Goal: Information Seeking & Learning: Check status

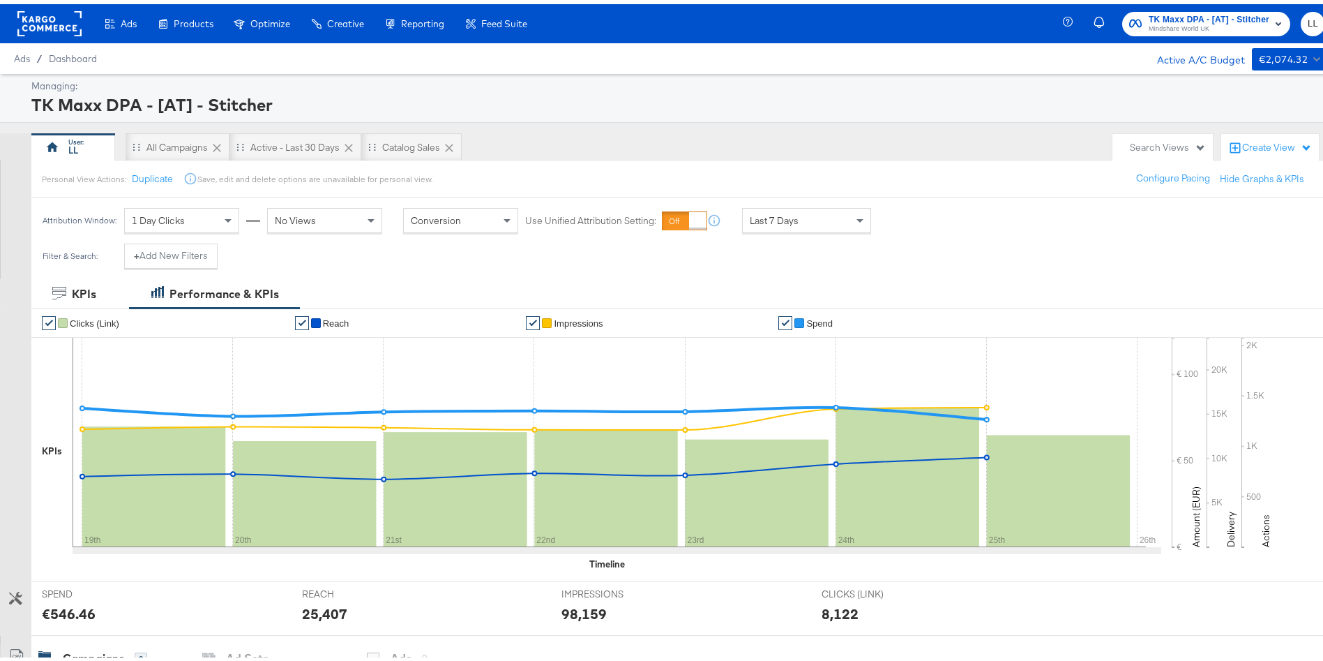
click at [778, 220] on span "Last 7 Days" at bounding box center [774, 216] width 49 height 13
click at [887, 220] on icon at bounding box center [889, 218] width 10 height 10
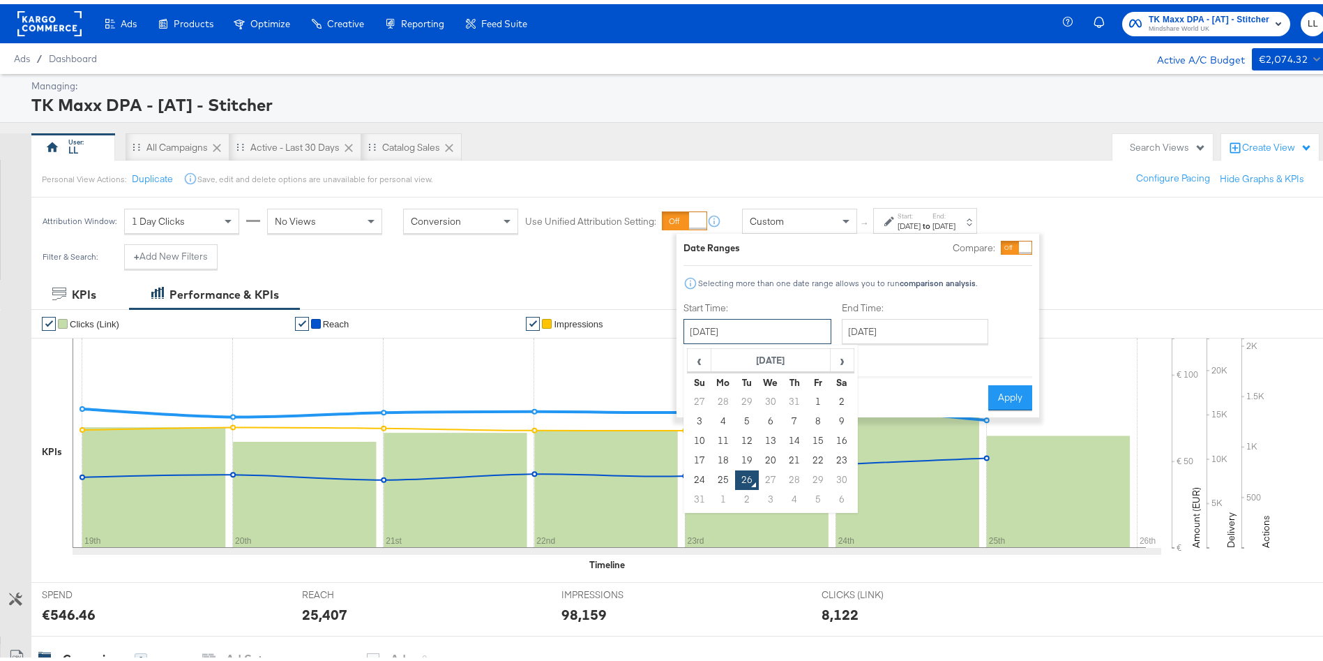
click at [732, 325] on input "August 26th 2025" at bounding box center [758, 327] width 148 height 25
click at [689, 457] on td "17" at bounding box center [700, 456] width 24 height 20
type input "[DATE]"
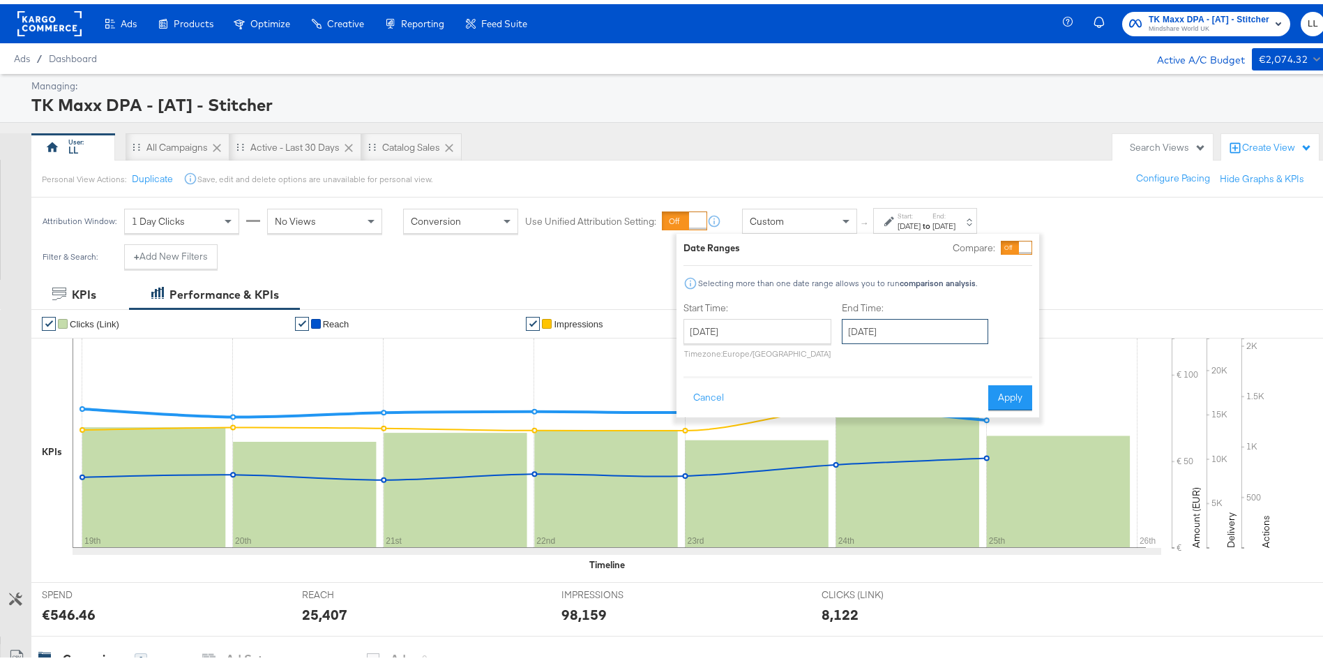
click at [894, 339] on input "August 26th 2025" at bounding box center [915, 327] width 146 height 25
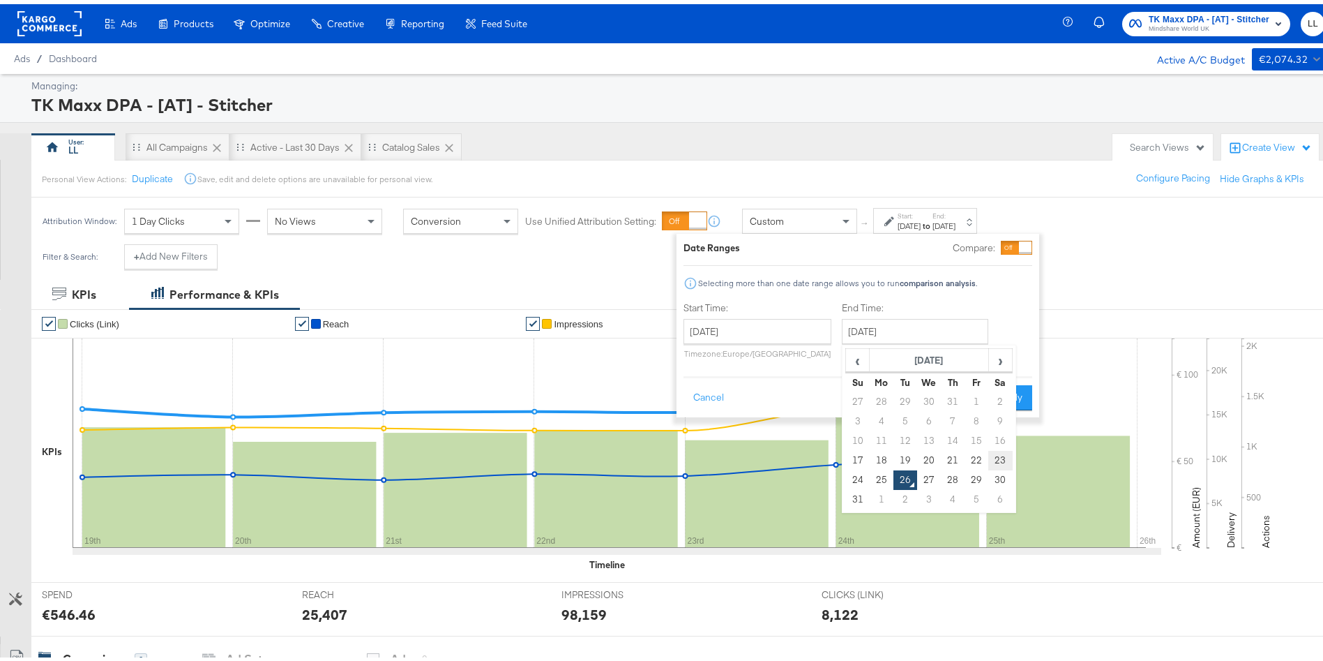
click at [1002, 452] on td "23" at bounding box center [1000, 456] width 24 height 20
type input "August 23rd 2025"
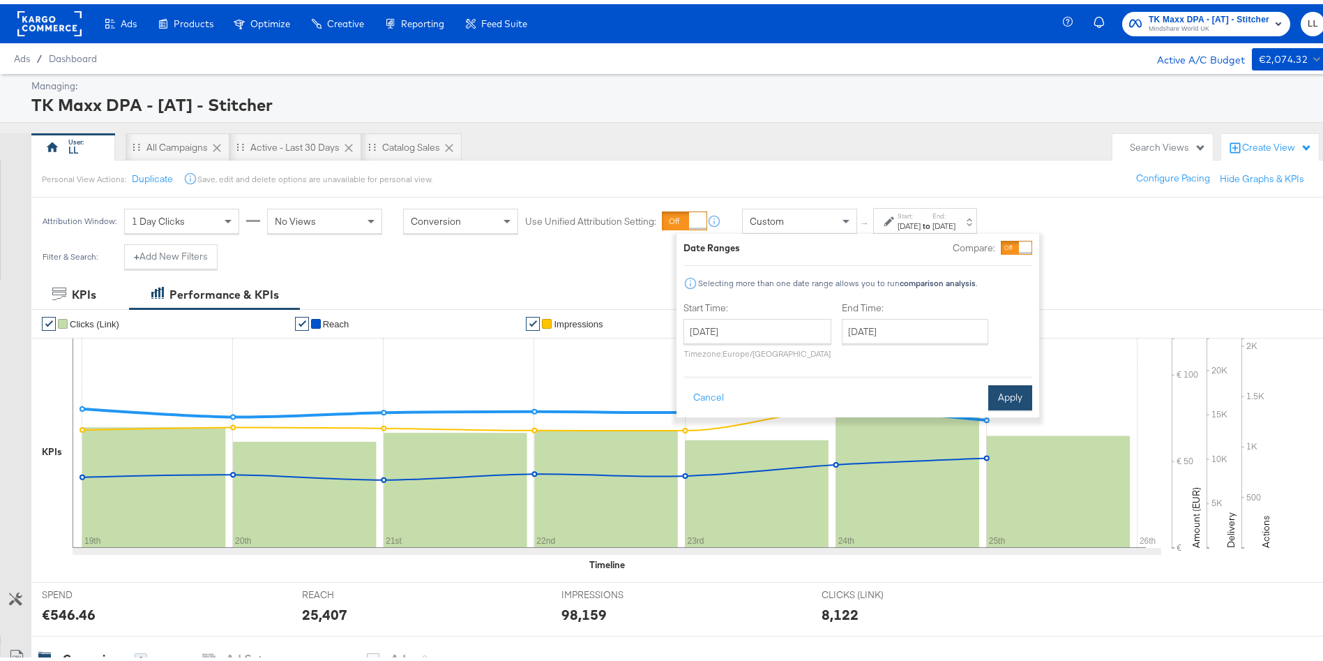
click at [1030, 386] on button "Apply" at bounding box center [1010, 393] width 44 height 25
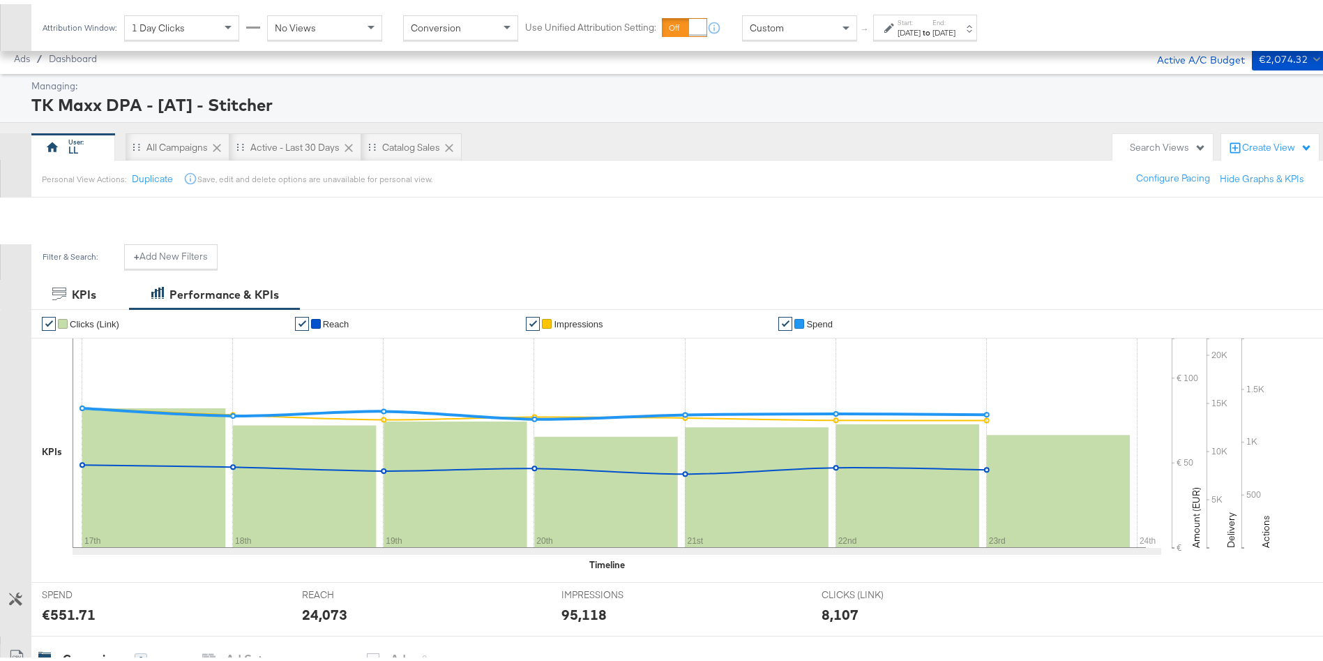
scroll to position [356, 0]
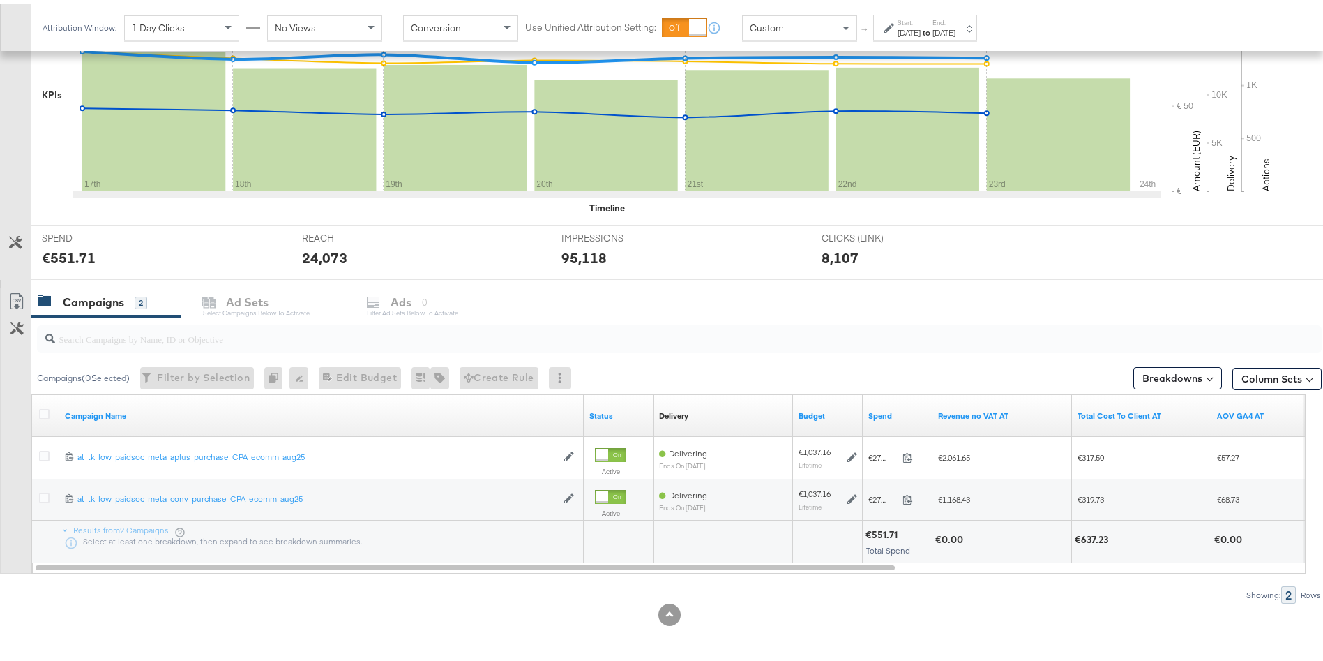
click at [1096, 530] on div "€637.23" at bounding box center [1094, 535] width 38 height 13
copy div "637.23"
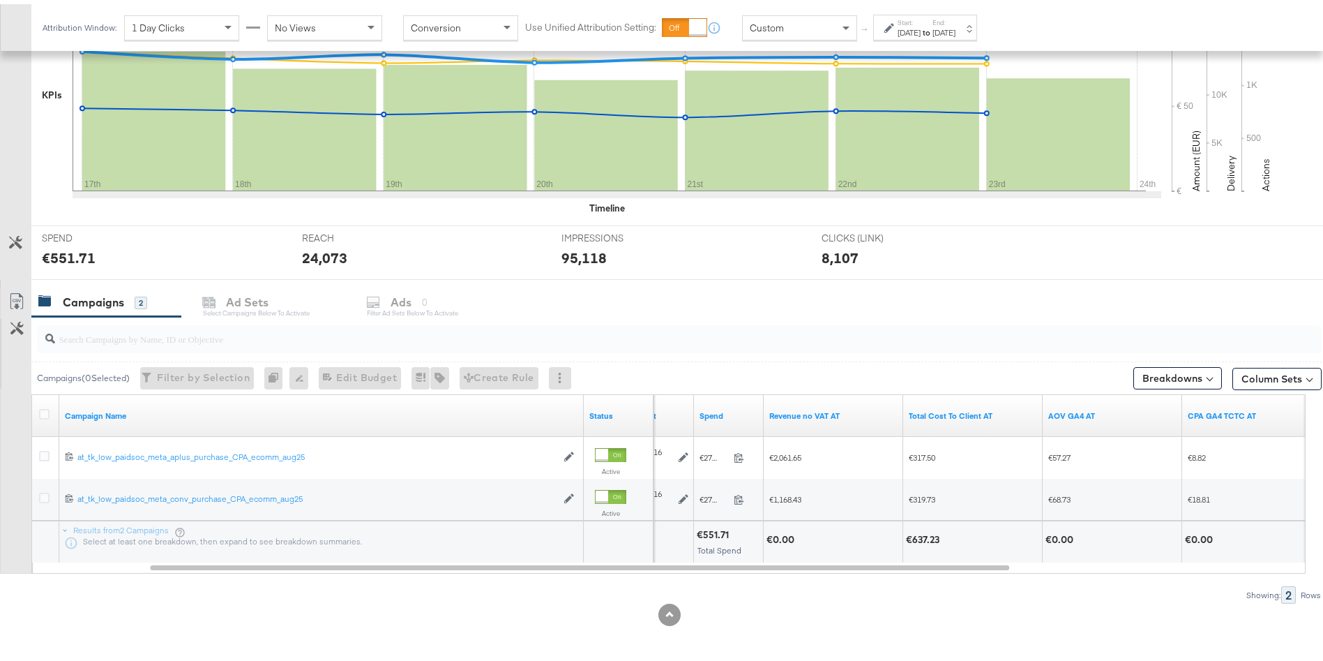
click at [790, 585] on div "Showing: 2 Rows" at bounding box center [661, 590] width 1322 height 17
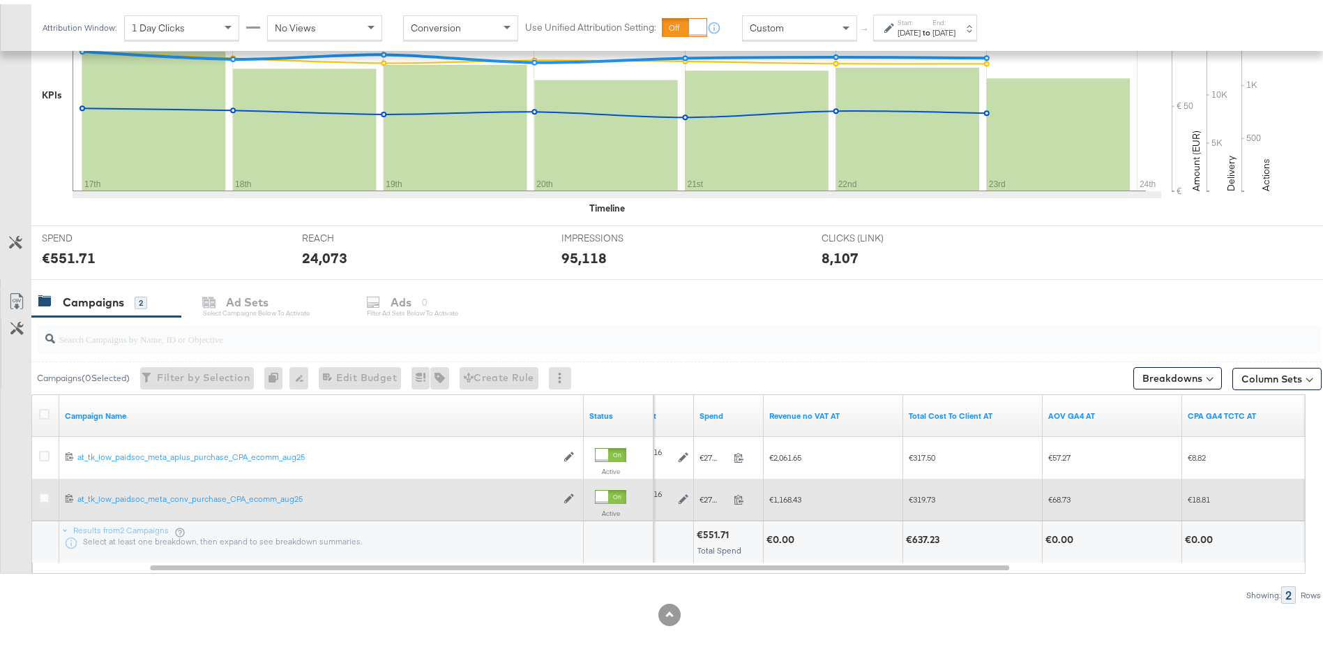
click at [795, 493] on span "€1,168.43" at bounding box center [785, 495] width 32 height 10
copy span "1,168.43"
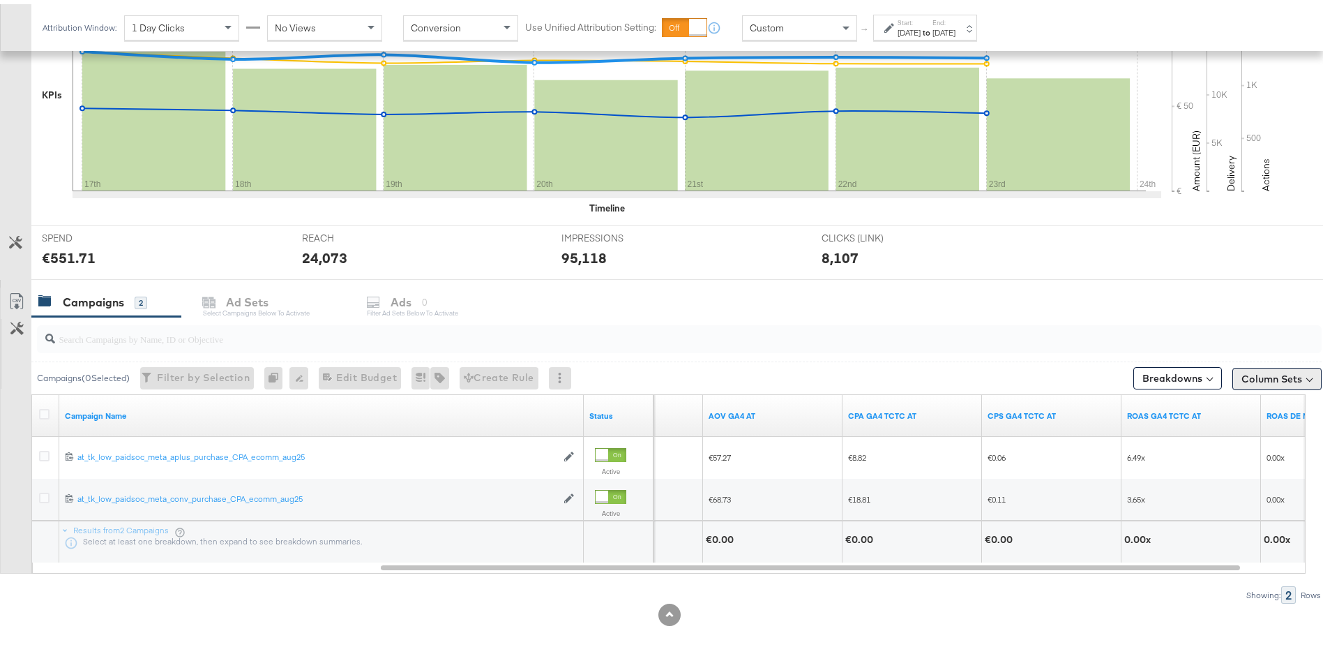
click at [1273, 370] on button "Column Sets" at bounding box center [1277, 374] width 89 height 22
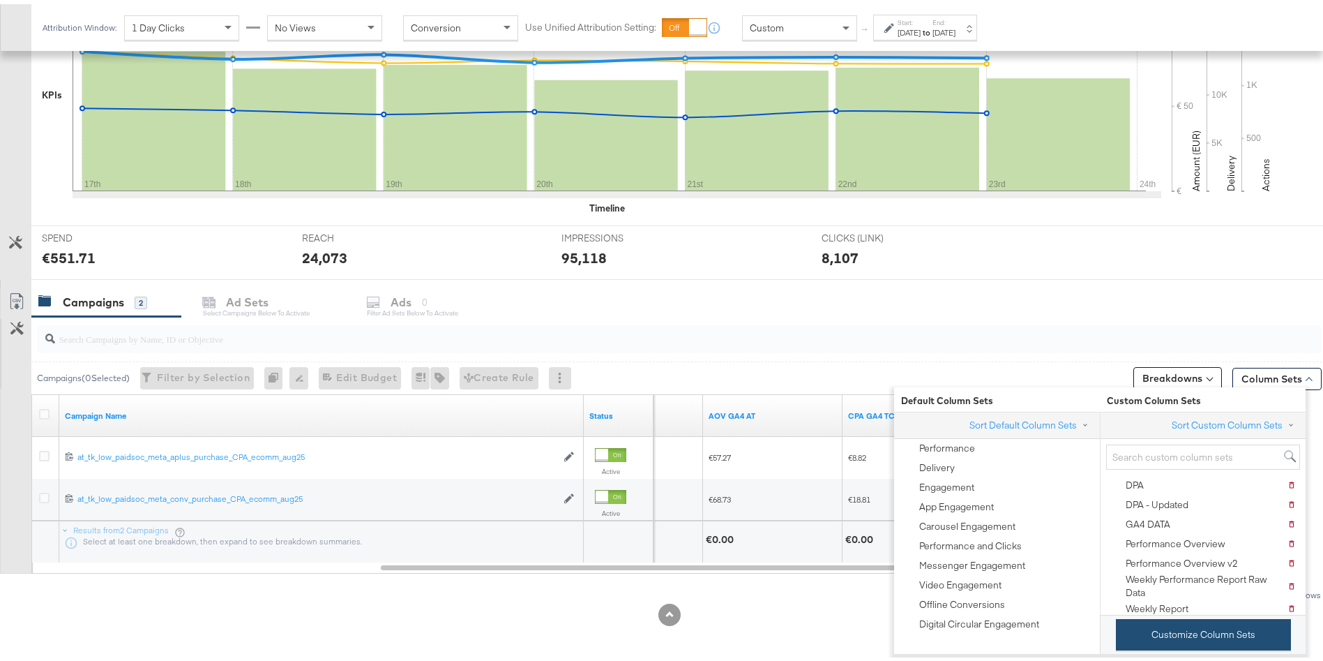
click at [1179, 637] on button "Customize Column Sets" at bounding box center [1203, 630] width 175 height 31
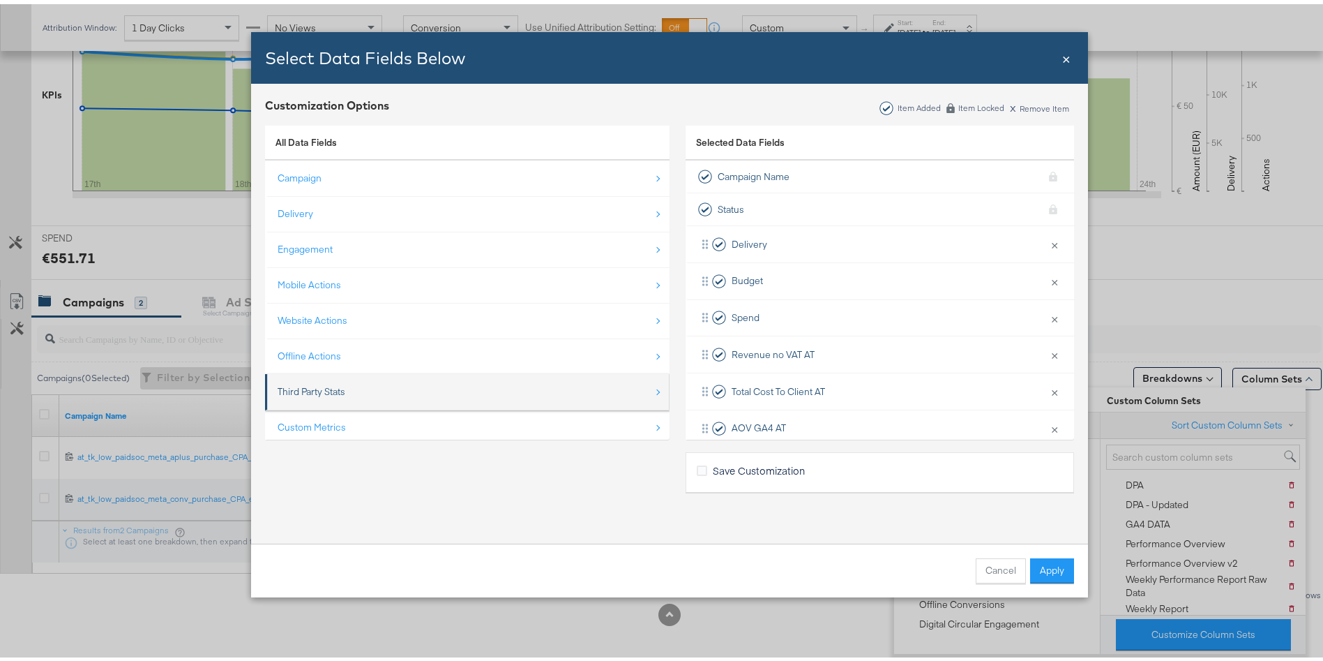
scroll to position [20, 0]
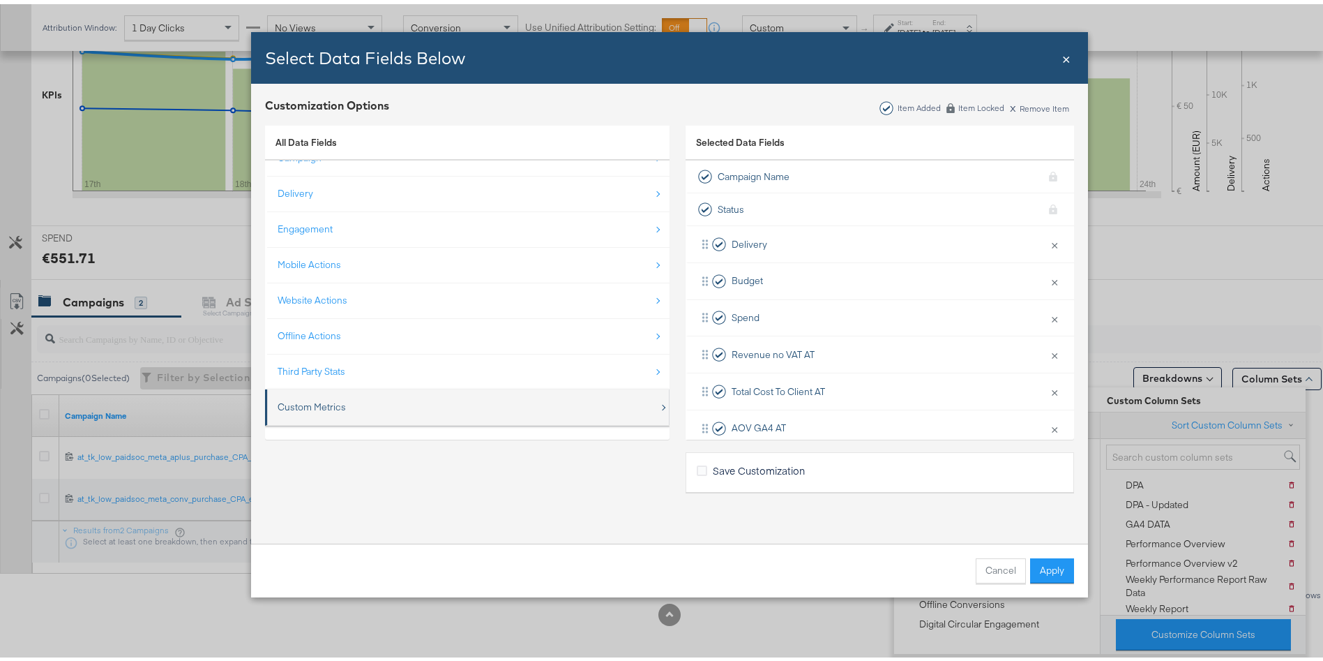
click at [299, 400] on div "Custom Metrics" at bounding box center [312, 402] width 68 height 13
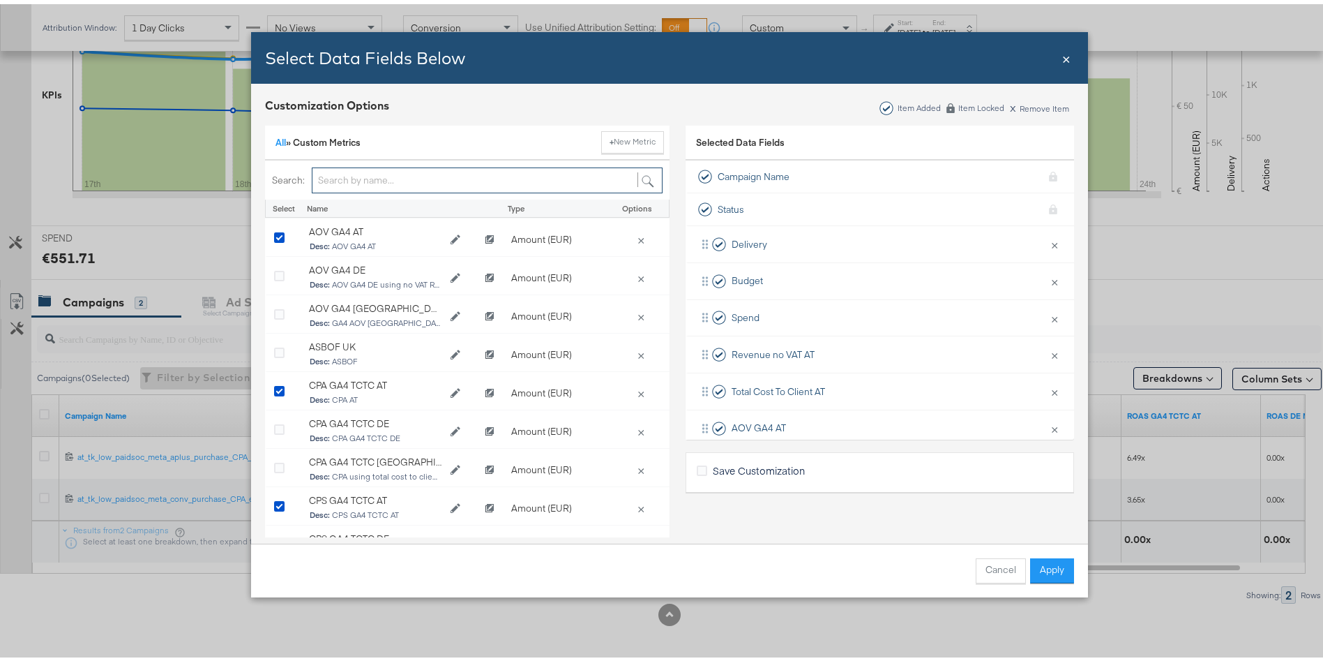
click at [340, 183] on input "Bulk Add Locations Modal" at bounding box center [487, 176] width 351 height 26
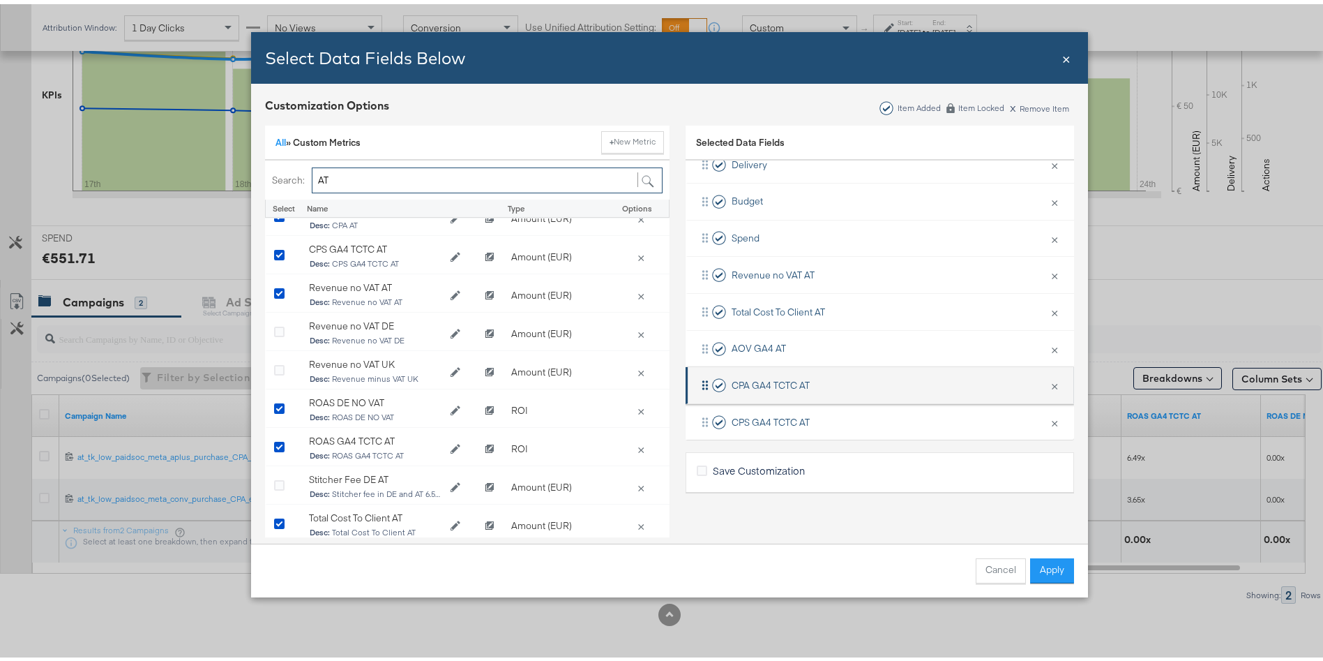
scroll to position [68, 0]
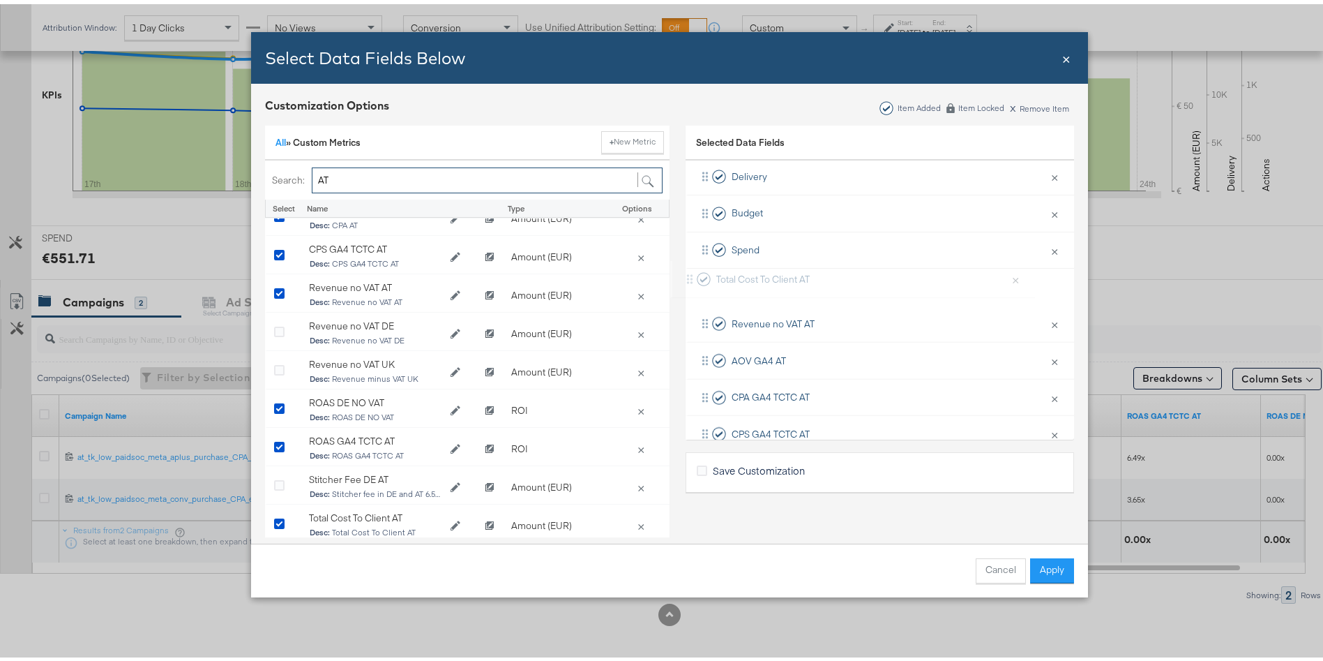
drag, startPoint x: 743, startPoint y: 318, endPoint x: 744, endPoint y: 268, distance: 50.2
click at [744, 268] on div "Delivery × Remove from KPIs Budget × Remove from KPIs Spend × Remove from KPIs …" at bounding box center [880, 338] width 389 height 368
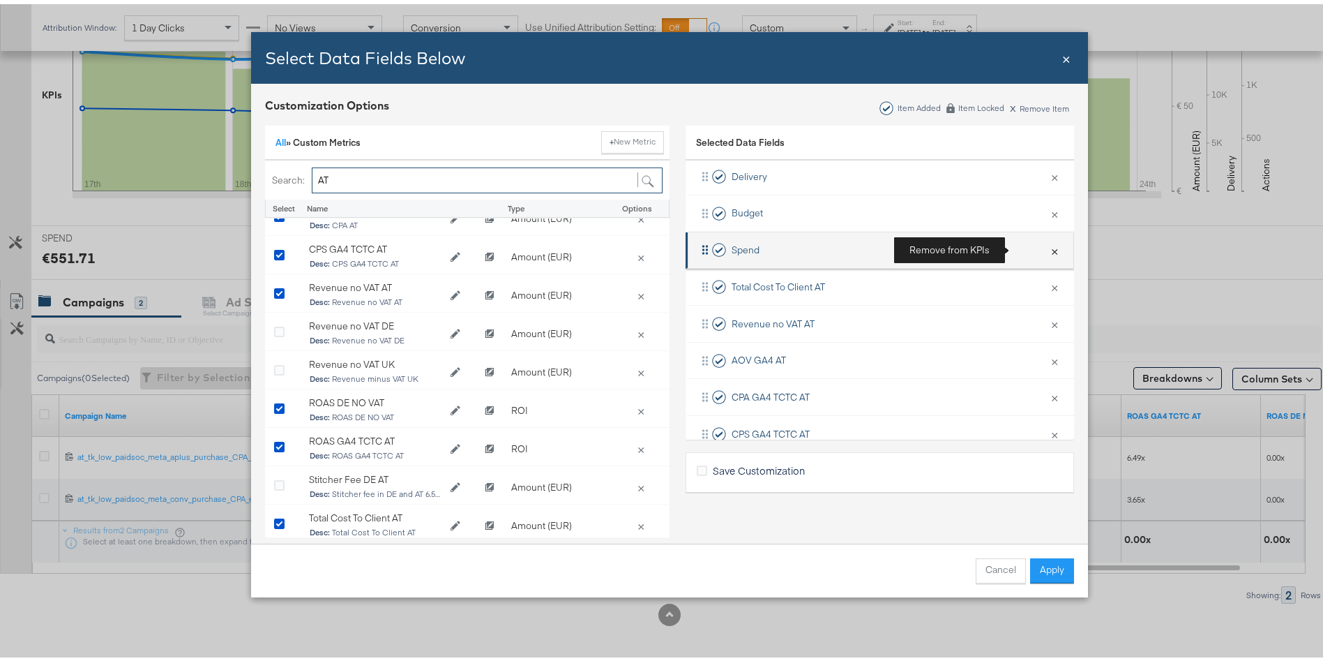
type input "AT"
click at [1046, 247] on button "×" at bounding box center [1055, 246] width 18 height 29
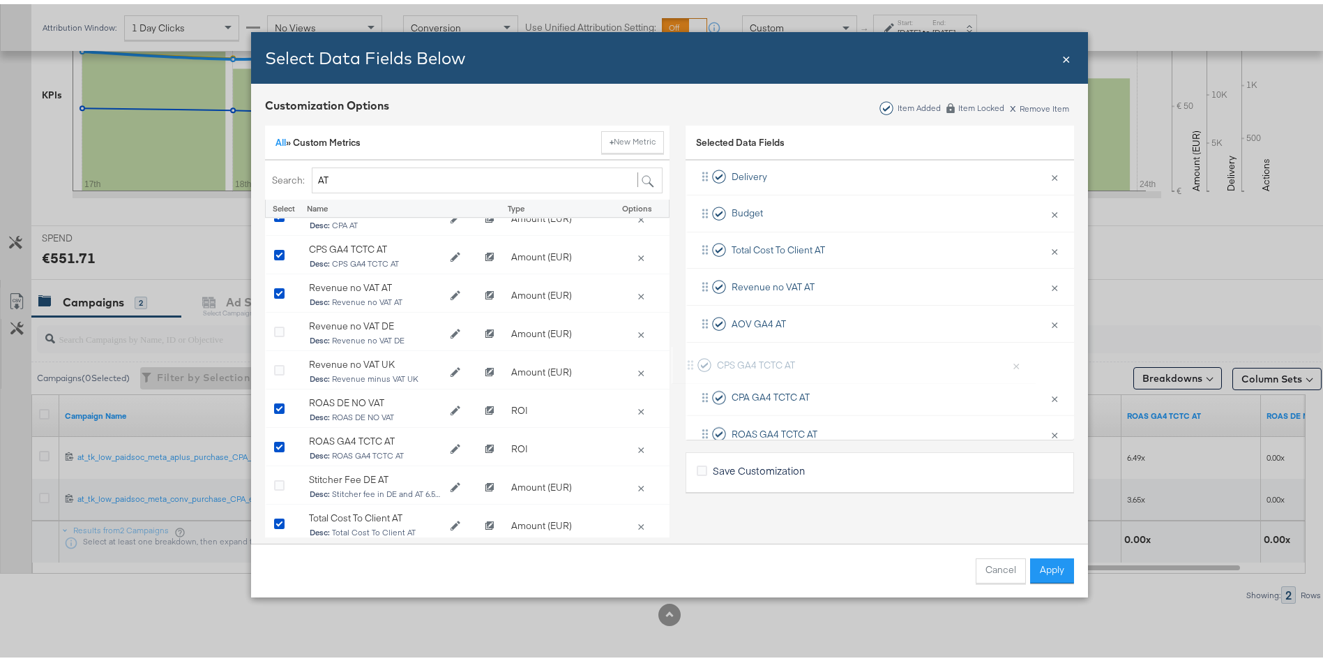
scroll to position [69, 0]
drag, startPoint x: 741, startPoint y: 390, endPoint x: 746, endPoint y: 270, distance: 120.1
click at [746, 270] on div "Delivery × Remove from KPIs Budget × Remove from KPIs Total Cost To Client AT ×…" at bounding box center [880, 318] width 389 height 331
drag, startPoint x: 744, startPoint y: 396, endPoint x: 745, endPoint y: 311, distance: 85.1
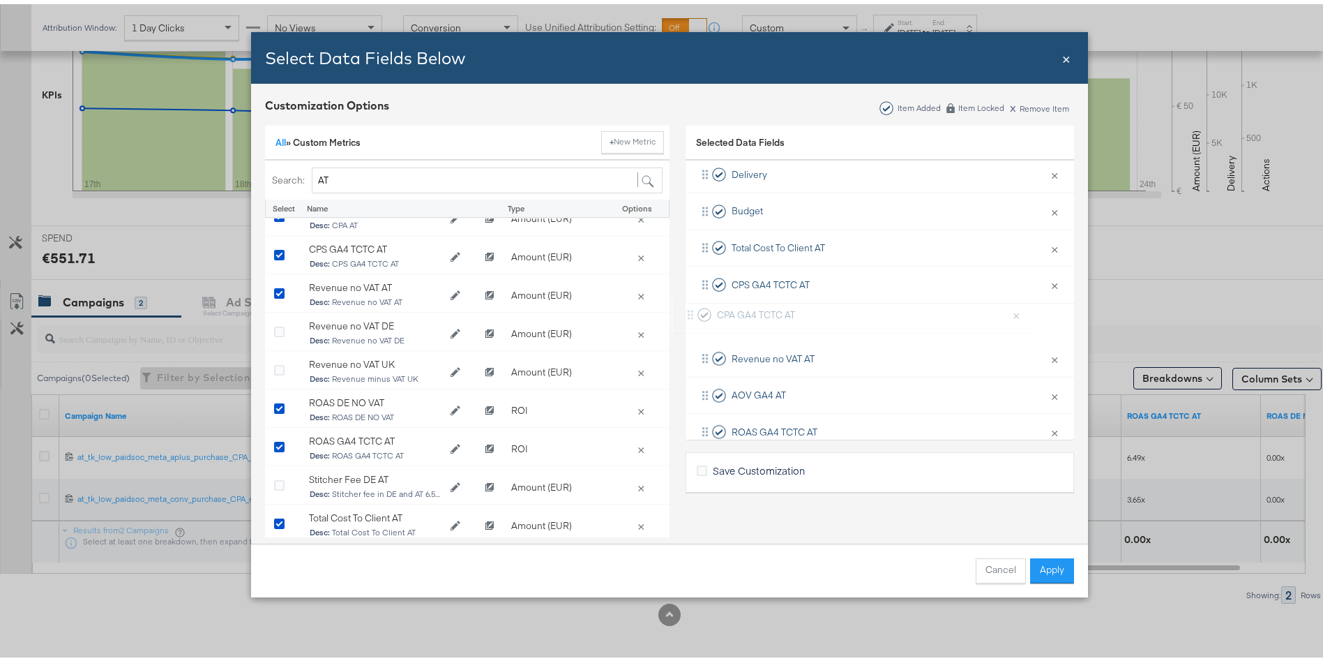
click at [745, 311] on div "Delivery × Remove from KPIs Budget × Remove from KPIs Total Cost To Client AT ×…" at bounding box center [880, 317] width 389 height 331
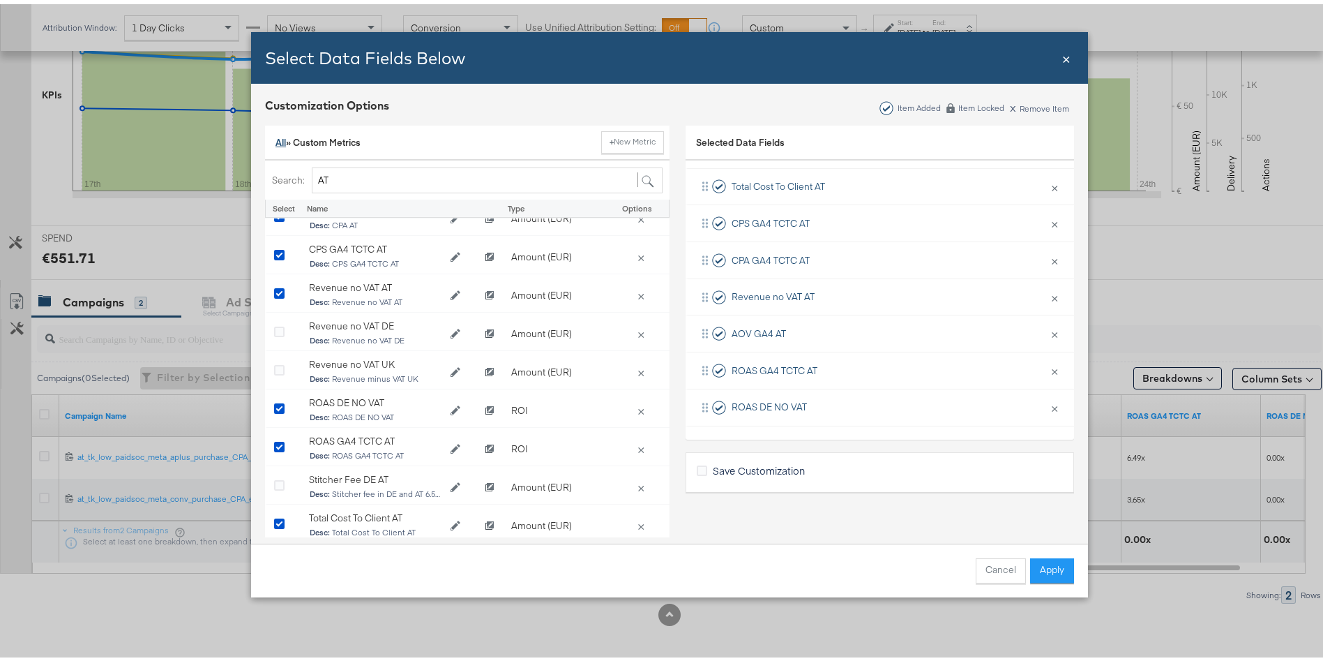
click at [276, 140] on link "All" at bounding box center [281, 138] width 10 height 13
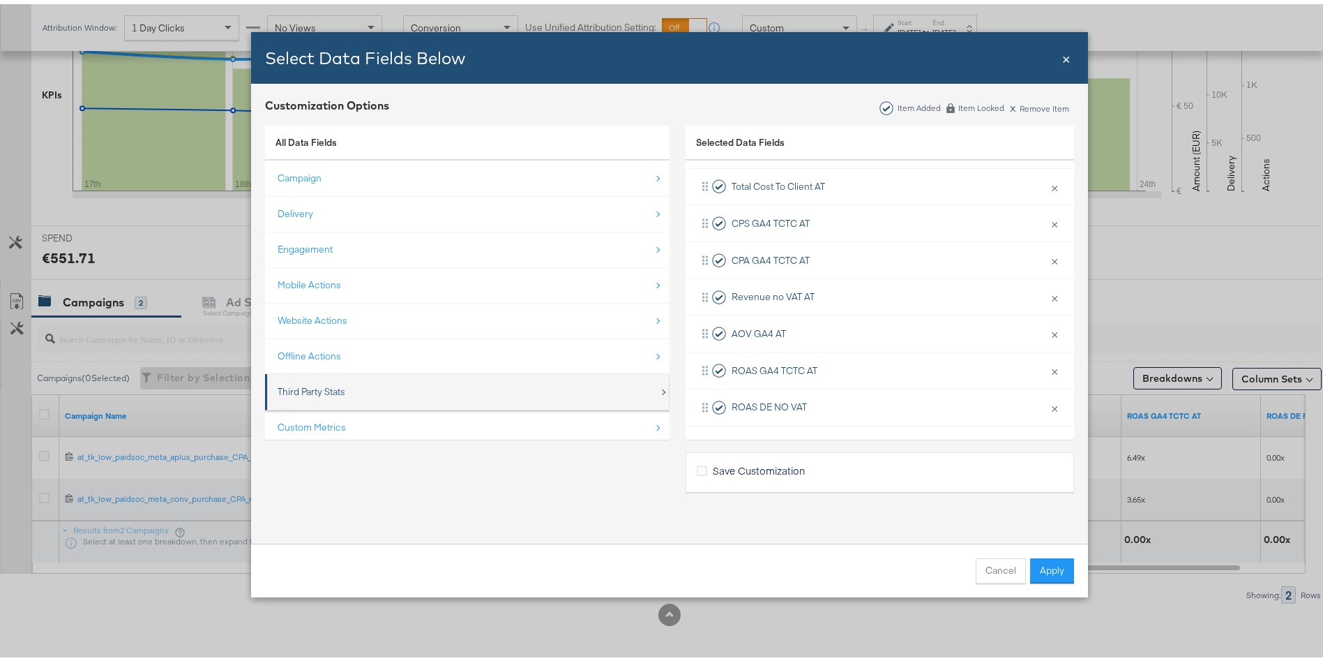
click at [293, 386] on div "Third Party Stats" at bounding box center [312, 387] width 68 height 13
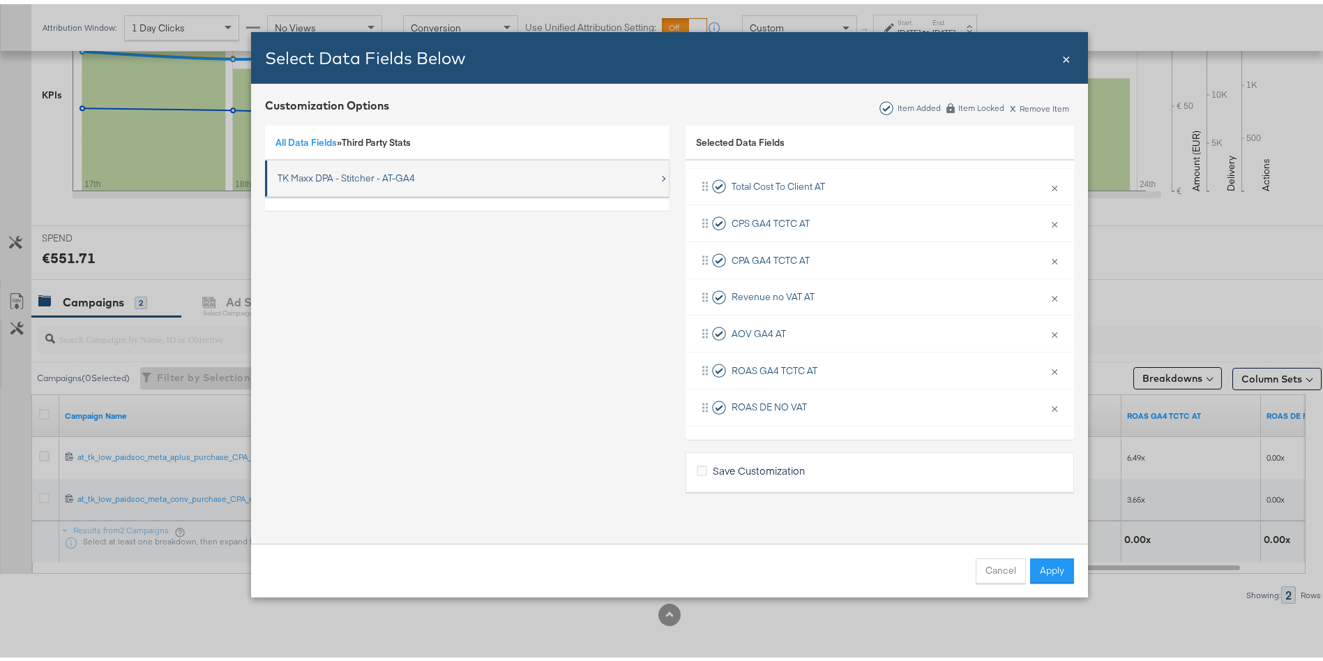
click at [344, 178] on div "TK Maxx DPA - Stitcher - AT-GA4" at bounding box center [346, 173] width 137 height 13
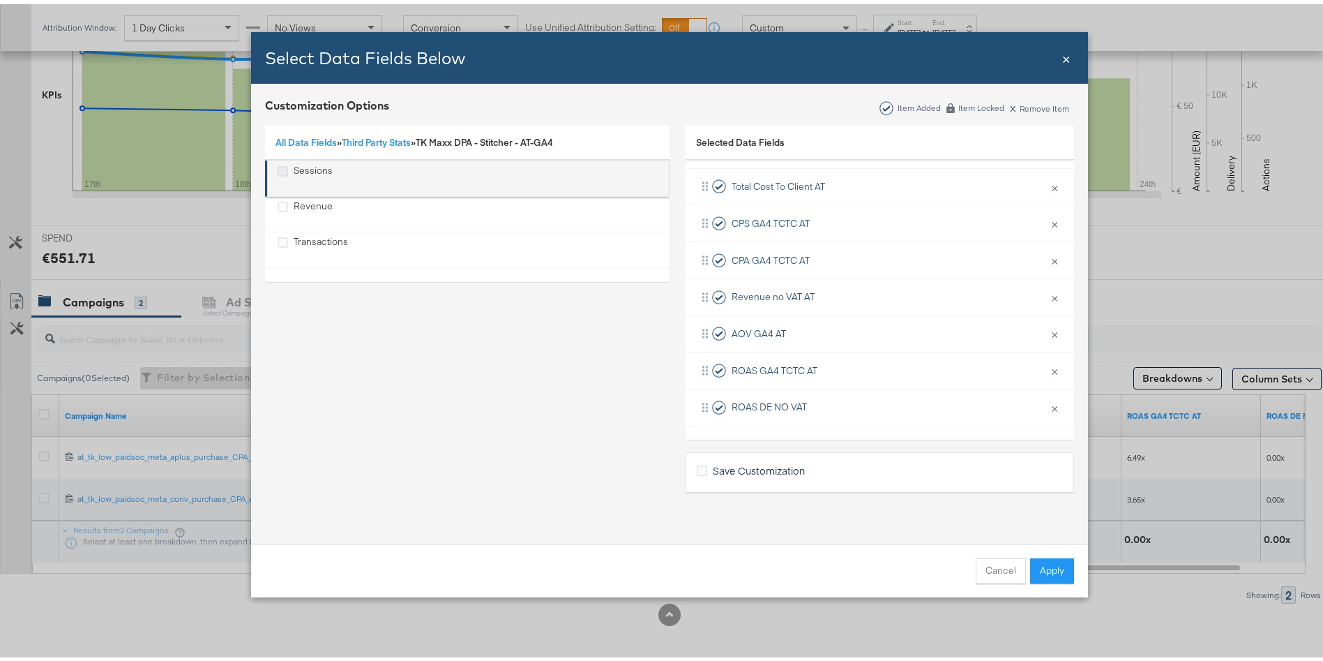
click at [278, 170] on icon "Sessions" at bounding box center [283, 167] width 10 height 10
click at [0, 0] on input "Sessions" at bounding box center [0, 0] width 0 height 0
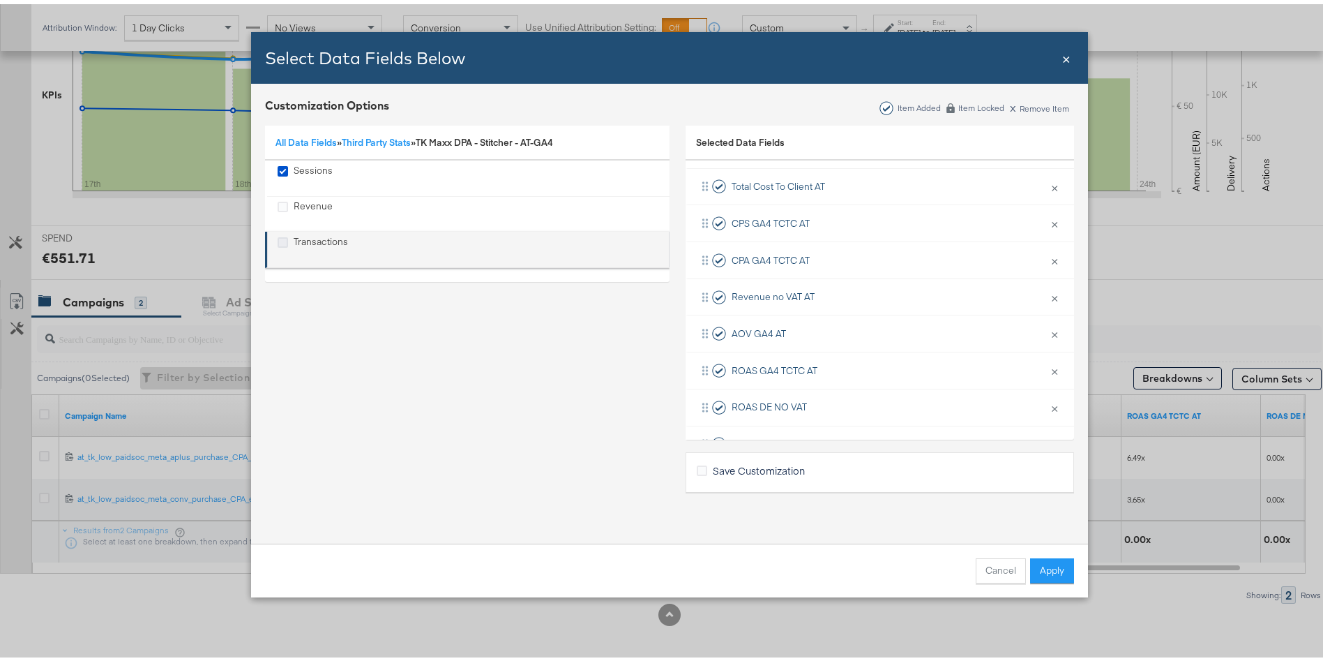
click at [278, 234] on icon "Transactions" at bounding box center [283, 238] width 10 height 10
click at [0, 0] on input "Transactions" at bounding box center [0, 0] width 0 height 0
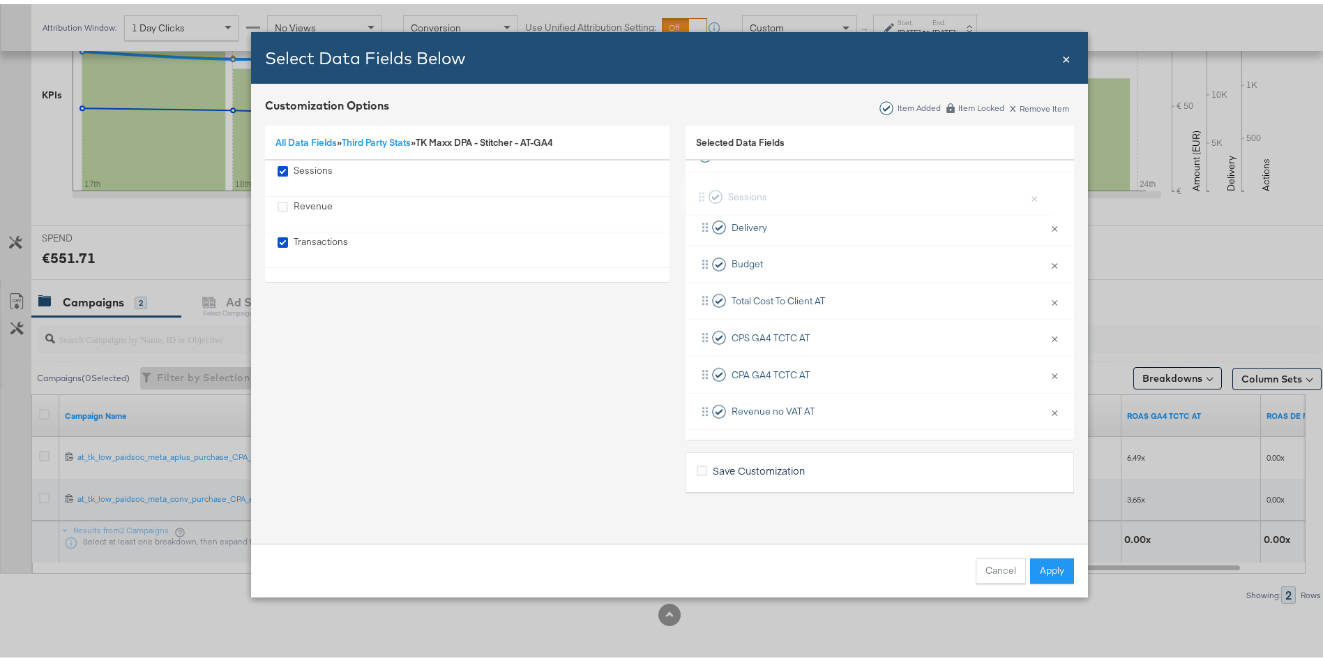
scroll to position [0, 0]
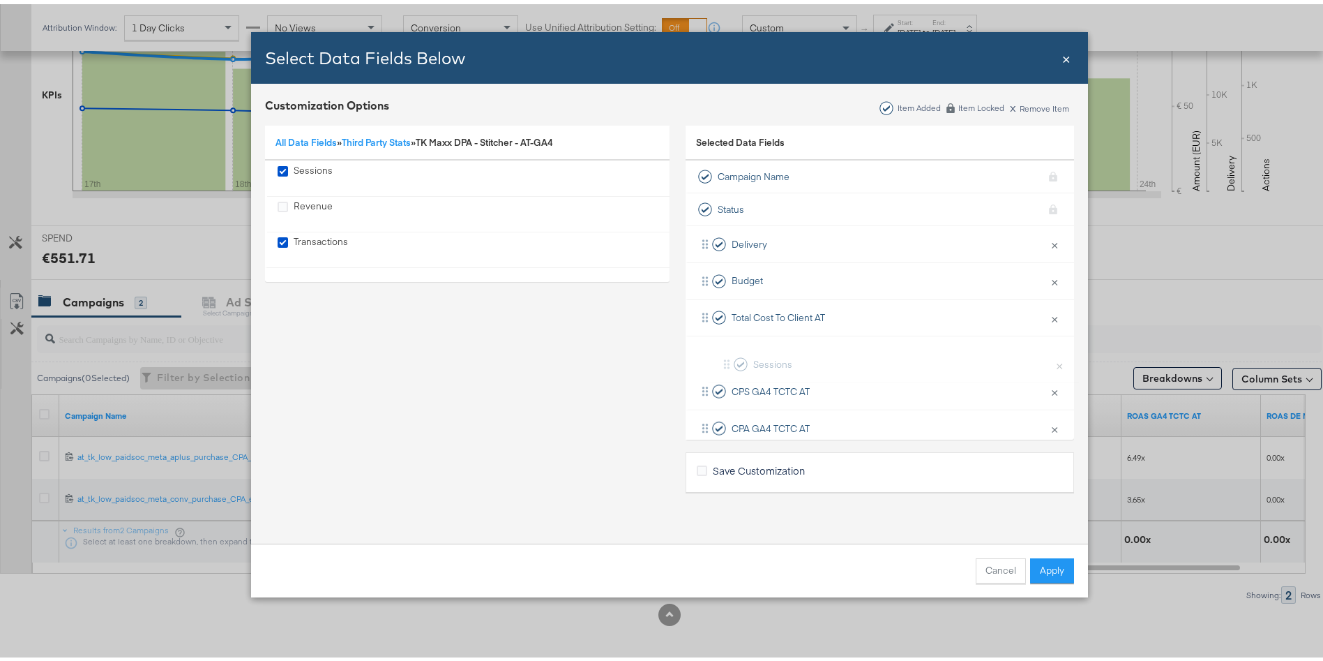
drag, startPoint x: 732, startPoint y: 368, endPoint x: 761, endPoint y: 359, distance: 30.0
click at [761, 359] on div "Delivery × Remove from KPIs Budget × Remove from KPIs Total Cost To Client AT ×…" at bounding box center [880, 424] width 389 height 405
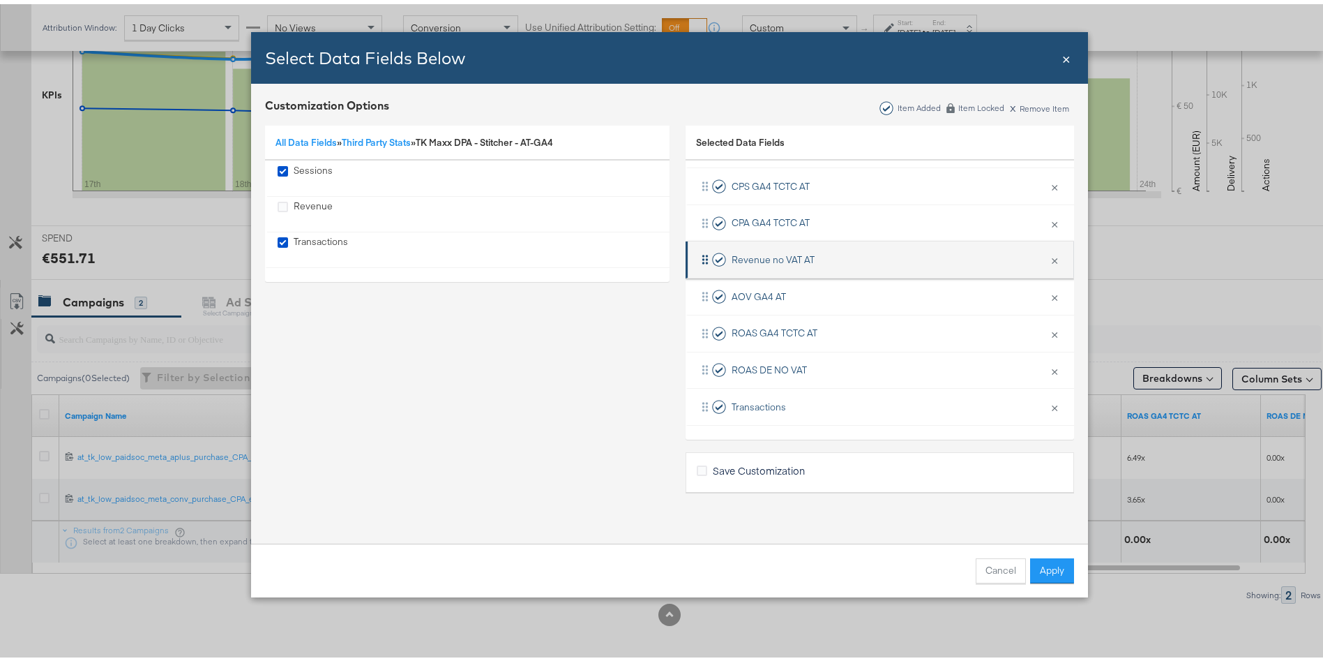
drag, startPoint x: 738, startPoint y: 400, endPoint x: 748, endPoint y: 250, distance: 149.6
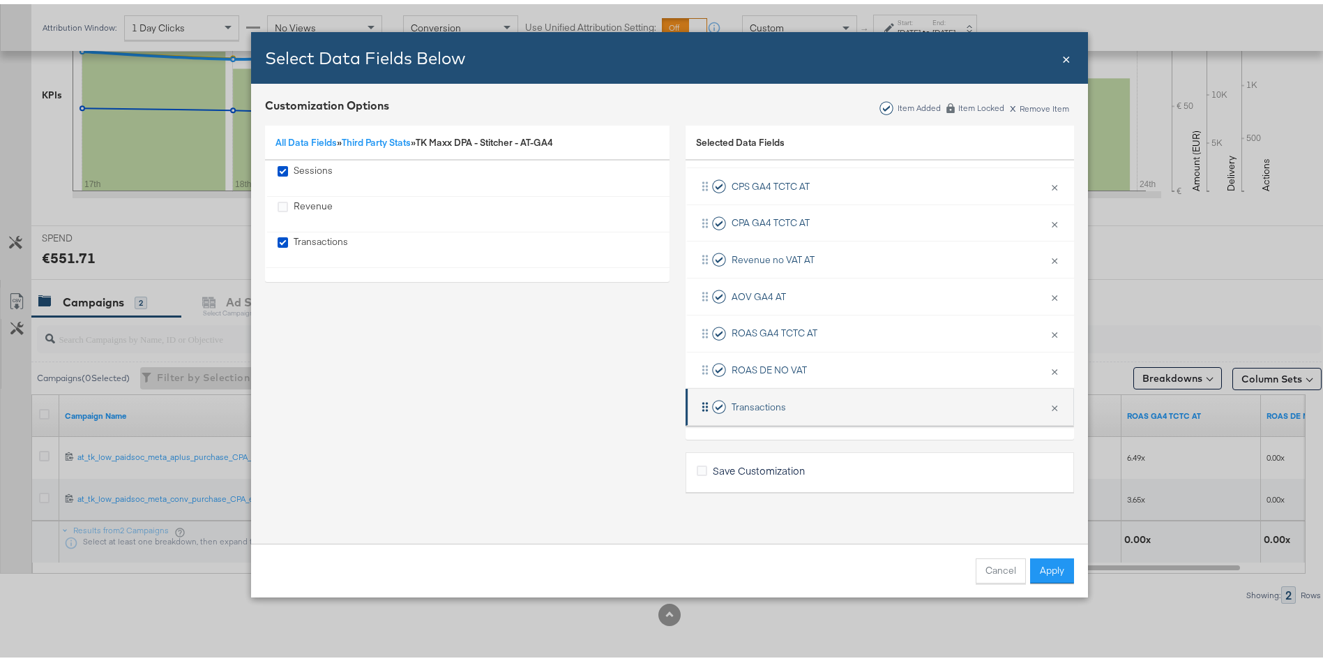
drag, startPoint x: 748, startPoint y: 250, endPoint x: 700, endPoint y: 403, distance: 160.2
click at [700, 403] on icon "Bulk Add Locations Modal" at bounding box center [705, 403] width 14 height 14
drag, startPoint x: 696, startPoint y: 405, endPoint x: 704, endPoint y: 278, distance: 127.2
click at [704, 278] on div "Delivery × Remove from KPIs Budget × Remove from KPIs Total Cost To Client AT ×…" at bounding box center [880, 219] width 389 height 405
click at [1046, 401] on button "×" at bounding box center [1055, 402] width 18 height 29
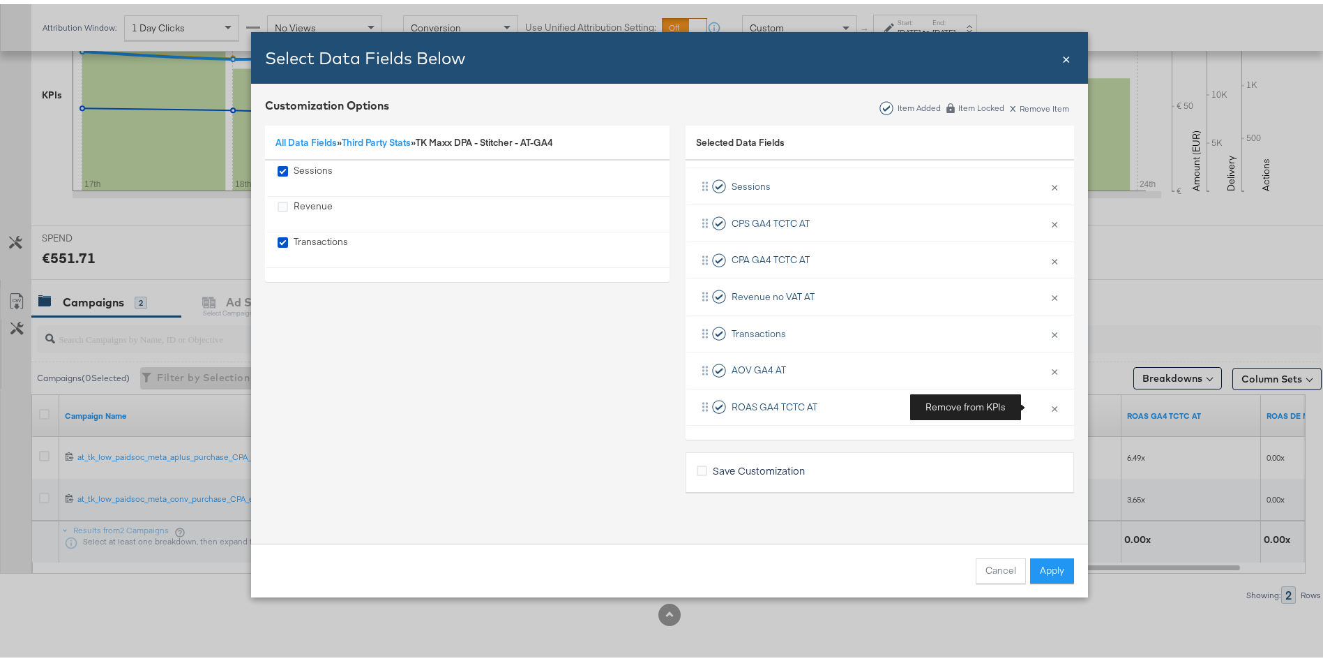
scroll to position [168, 0]
click at [1048, 564] on button "Apply" at bounding box center [1052, 566] width 44 height 25
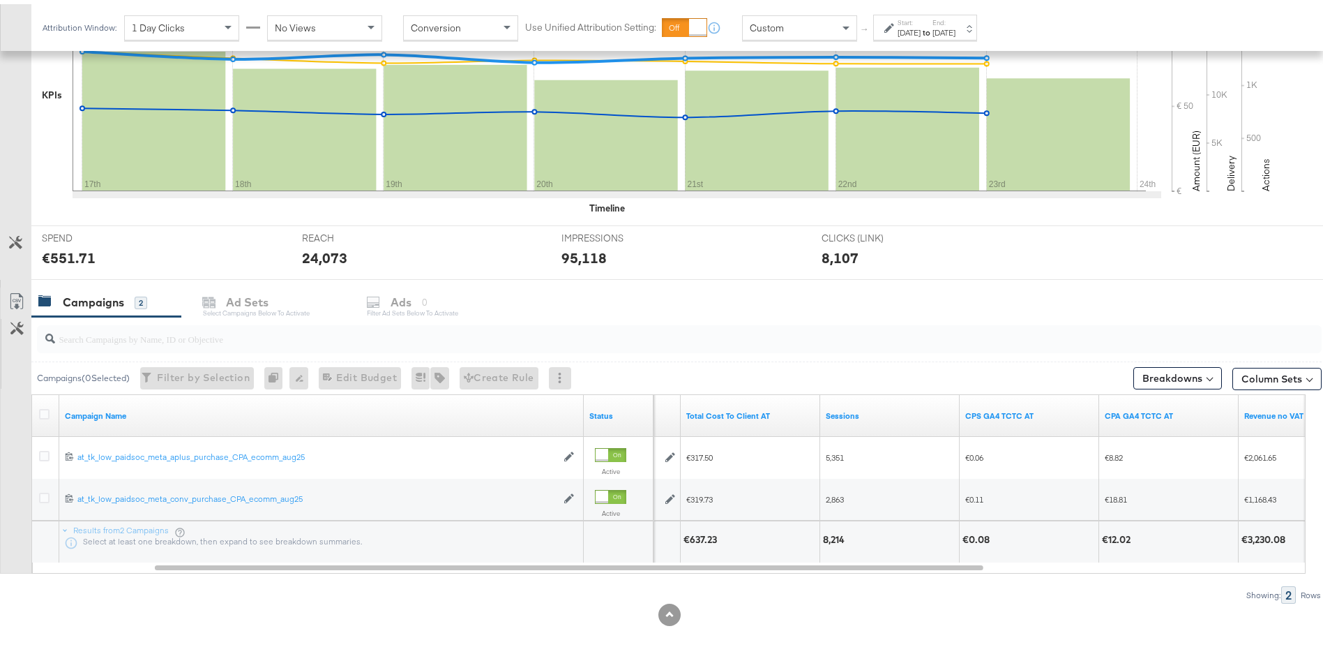
click at [834, 536] on div "8,214" at bounding box center [836, 535] width 26 height 13
copy div "8,214"
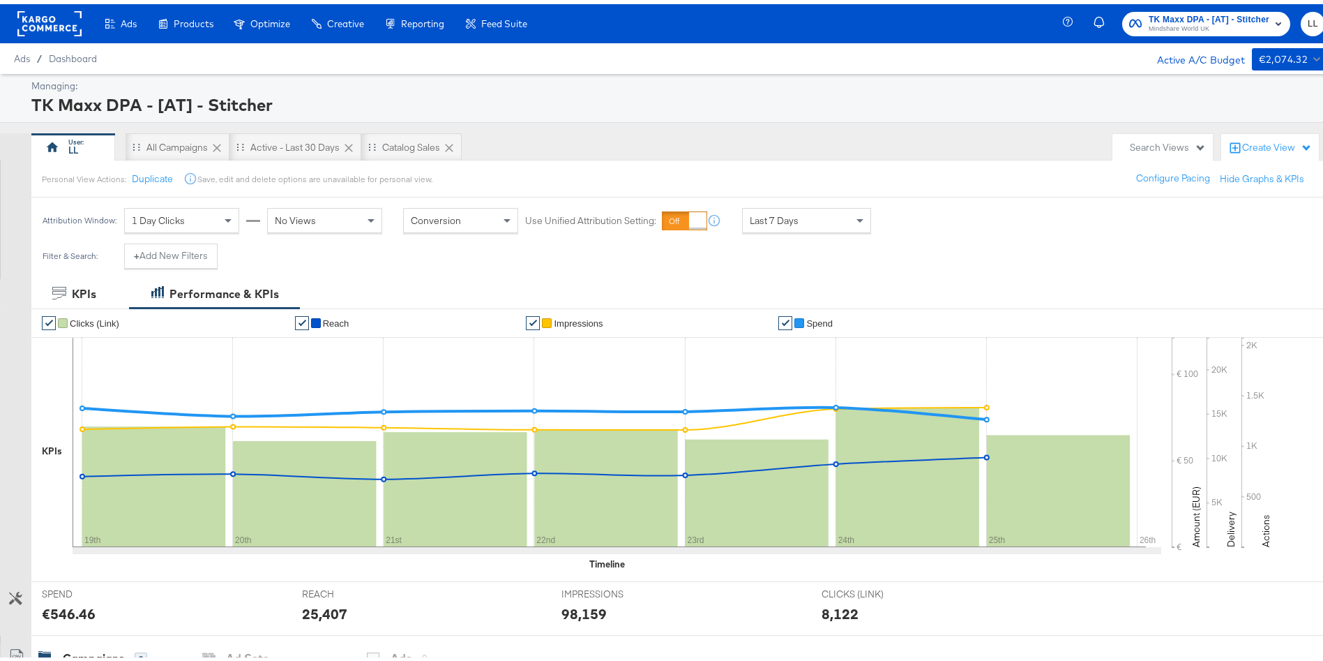
click at [1150, 13] on span "TK Maxx DPA - [AT] - Stitcher" at bounding box center [1209, 15] width 121 height 15
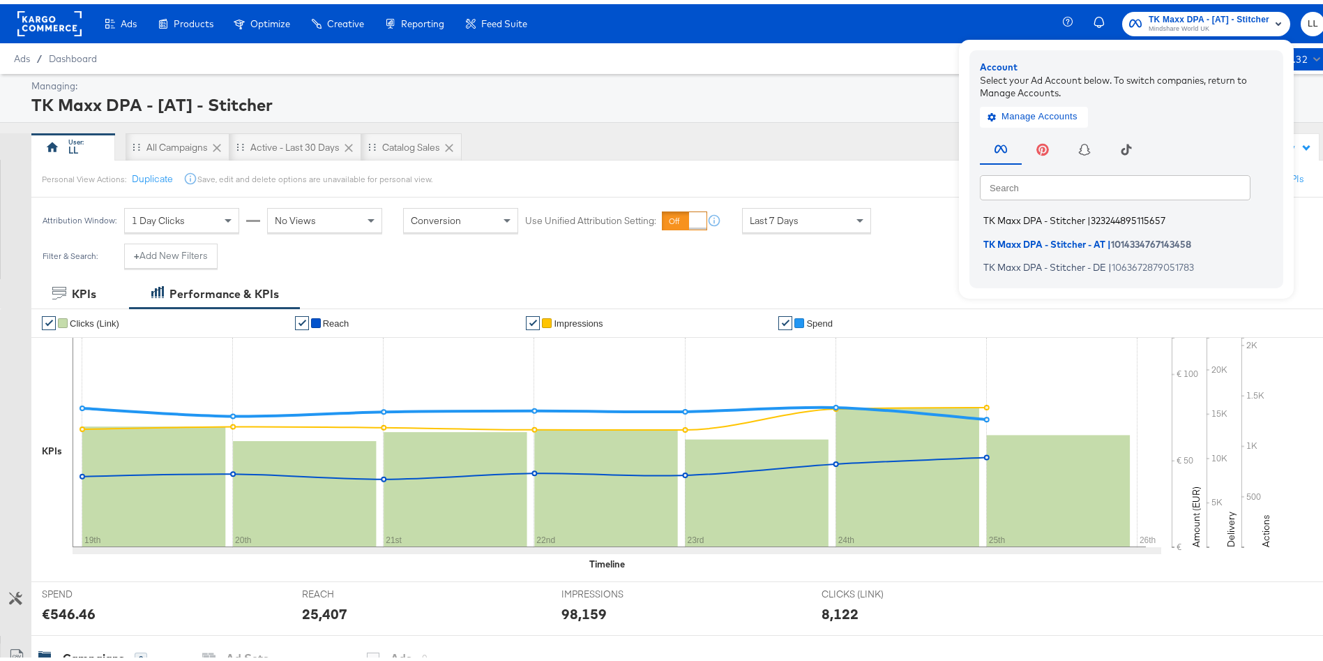
click at [1053, 214] on span "TK Maxx DPA - Stitcher" at bounding box center [1035, 216] width 102 height 11
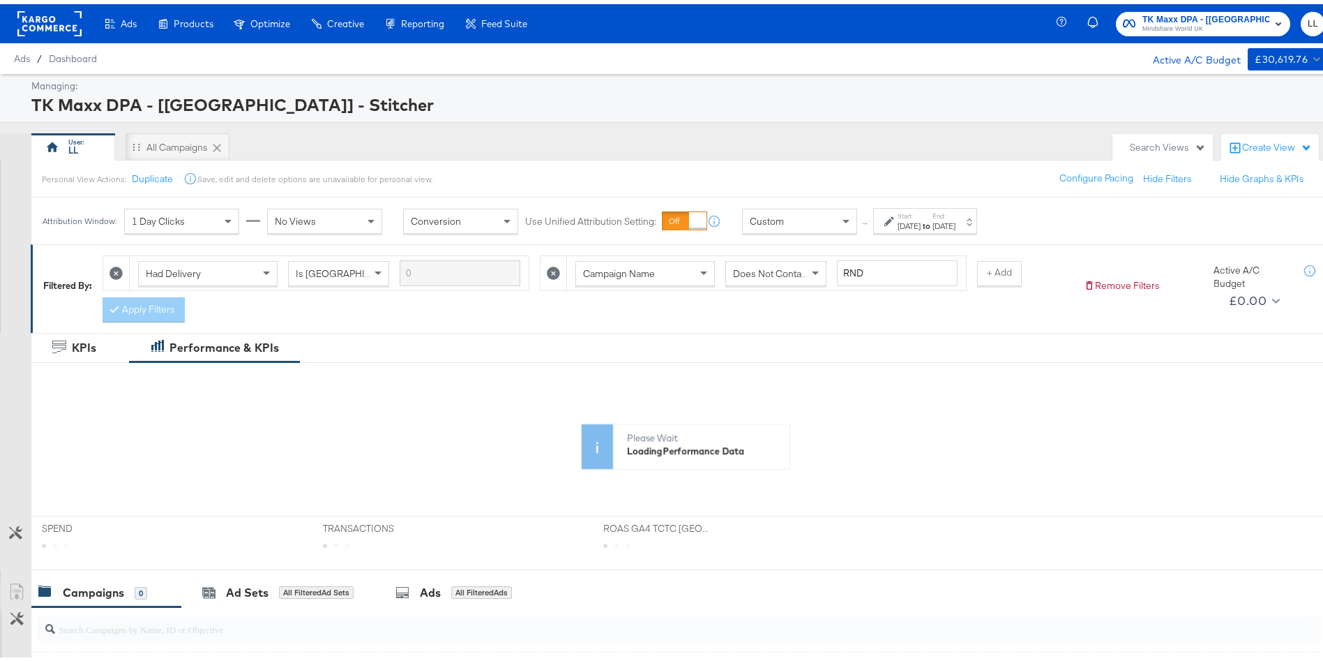
click at [921, 222] on div "[DATE]" at bounding box center [909, 221] width 23 height 11
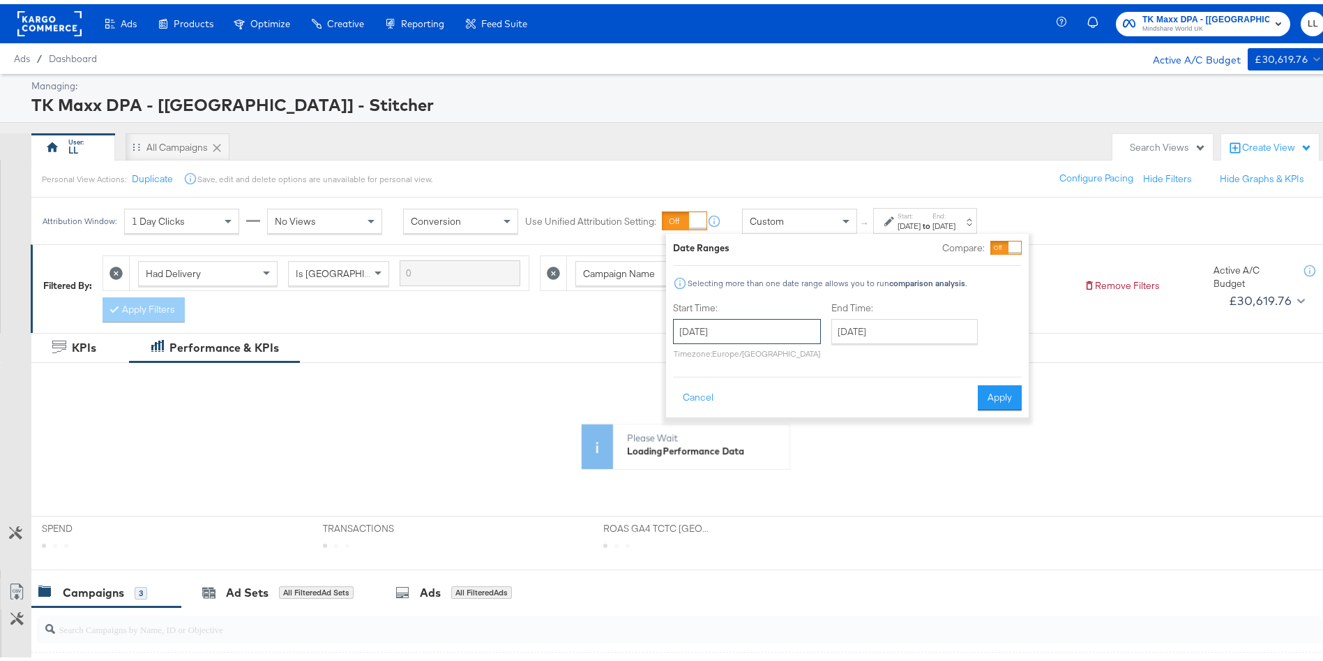
click at [722, 339] on input "July 6th 2025" at bounding box center [747, 327] width 148 height 25
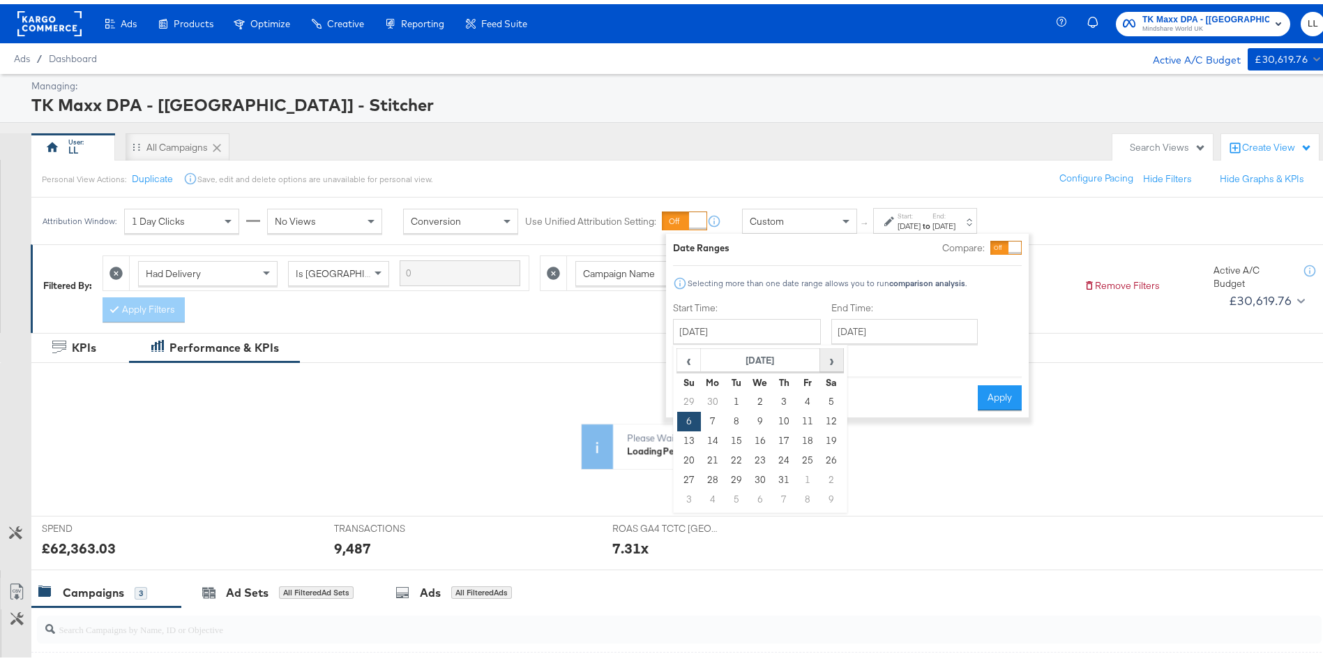
click at [831, 354] on span "›" at bounding box center [832, 355] width 22 height 21
click at [692, 354] on span "‹" at bounding box center [689, 355] width 22 height 21
click at [685, 458] on td "17" at bounding box center [689, 456] width 24 height 20
type input "August 17th 2025"
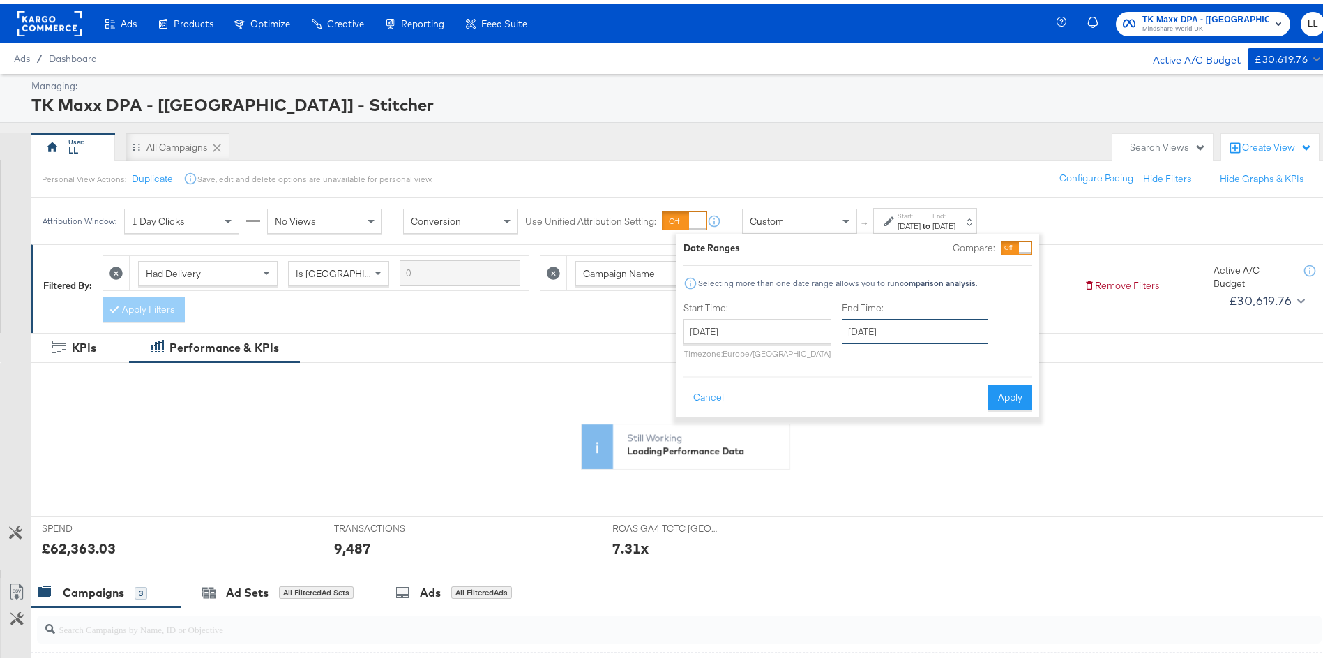
click at [891, 329] on input "August 17th 2025" at bounding box center [915, 327] width 146 height 25
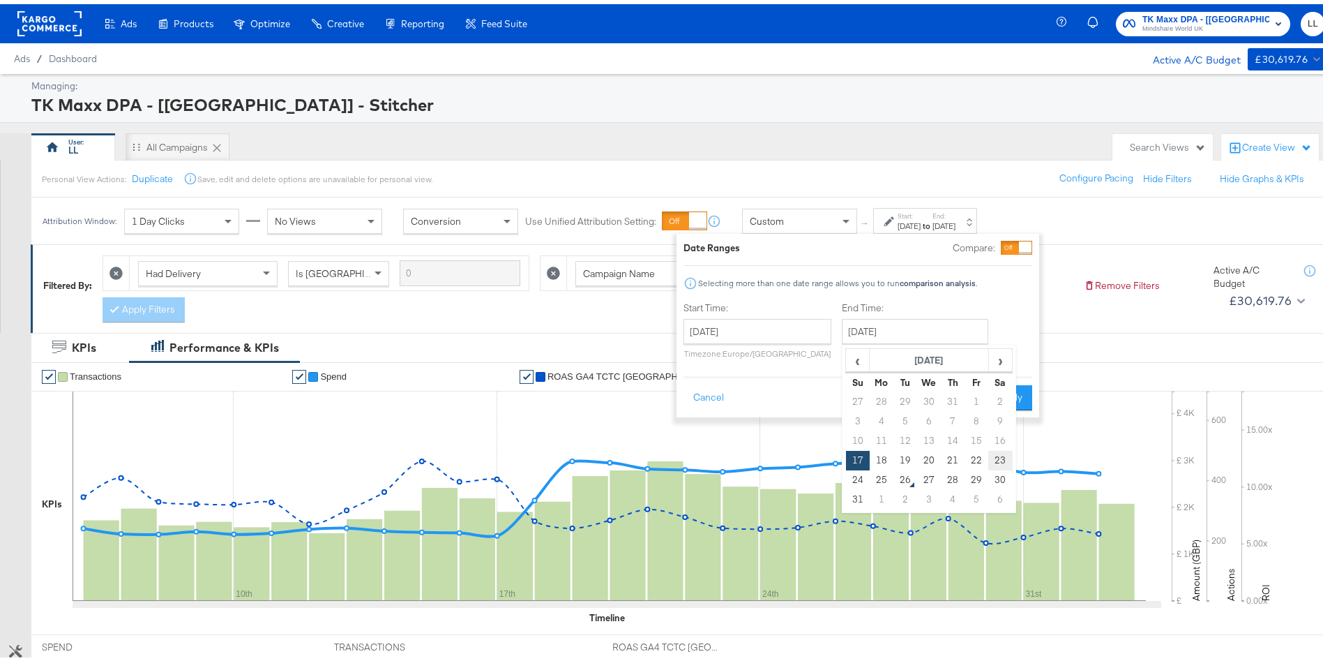
click at [1004, 449] on td "23" at bounding box center [1000, 456] width 24 height 20
type input "August 23rd 2025"
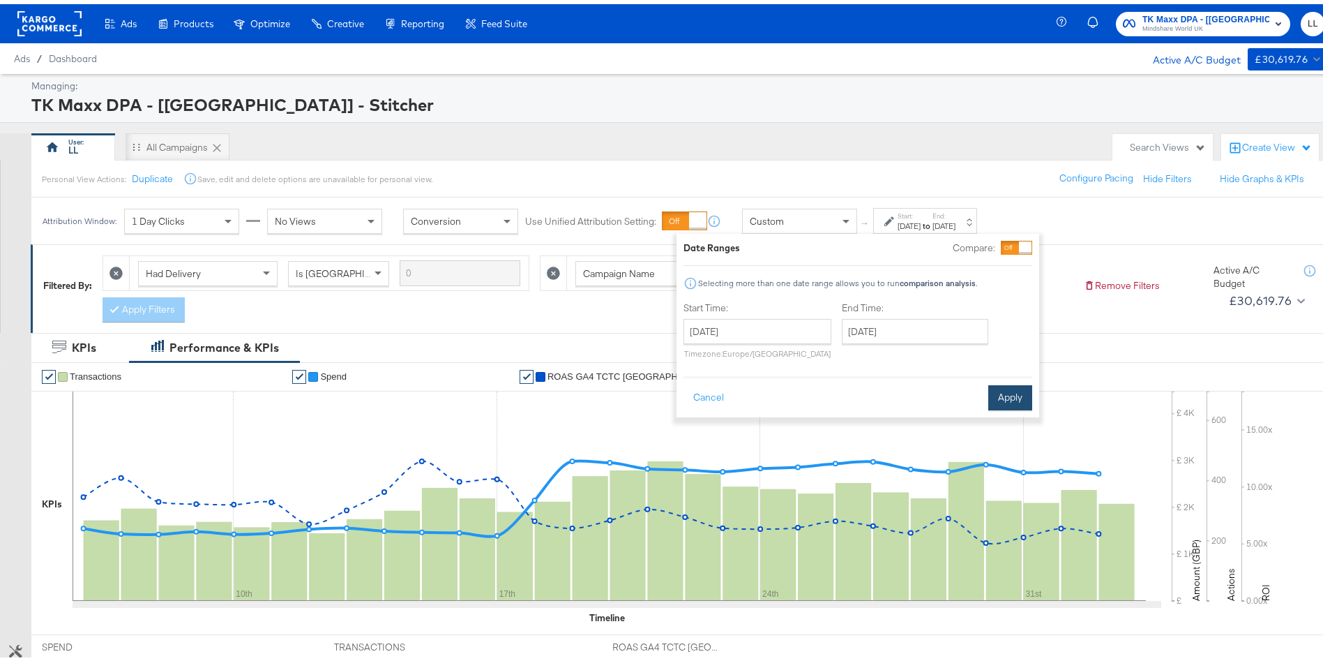
click at [1024, 391] on button "Apply" at bounding box center [1010, 393] width 44 height 25
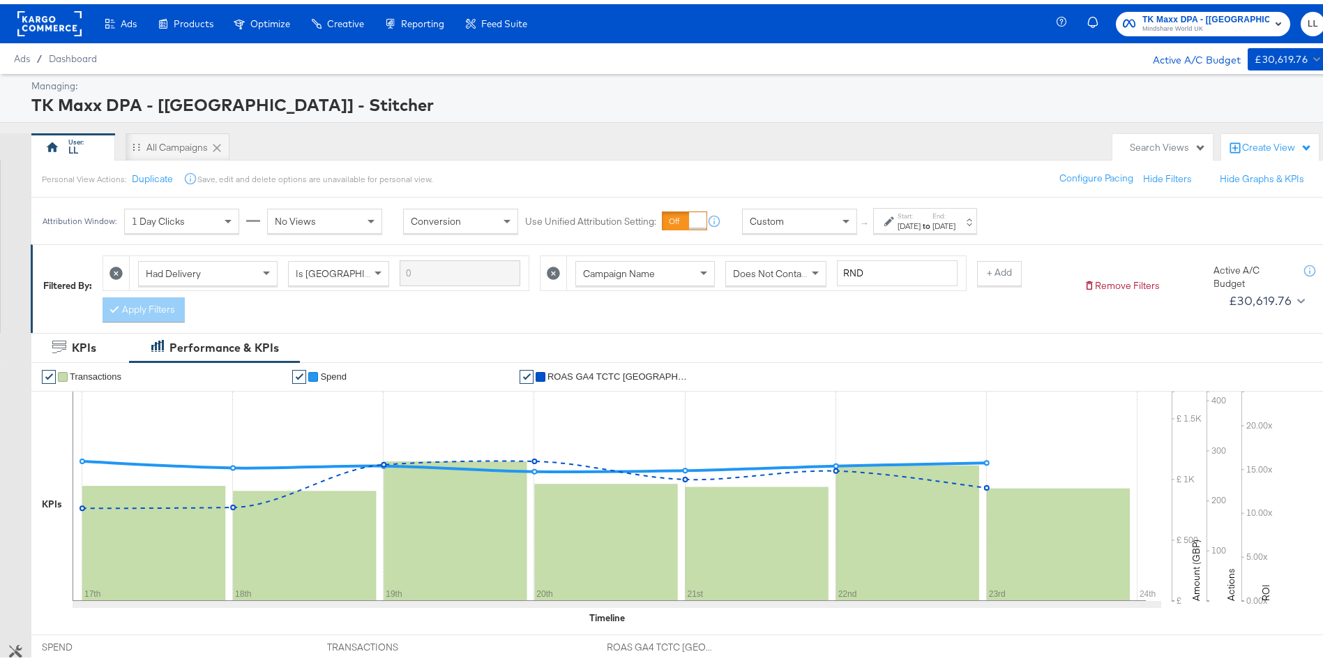
click at [1198, 31] on button "TK Maxx DPA - [UK] - Stitcher Mindshare World UK" at bounding box center [1203, 20] width 174 height 24
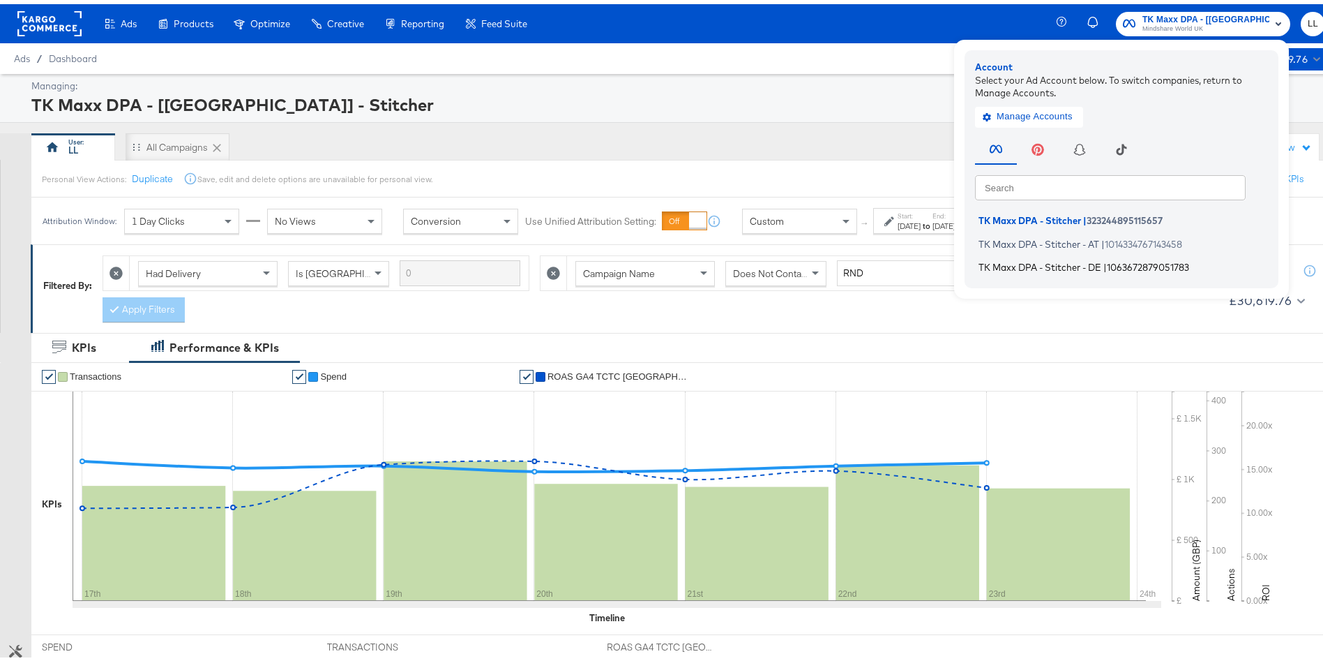
click at [1069, 257] on span "TK Maxx DPA - Stitcher - DE" at bounding box center [1040, 262] width 123 height 11
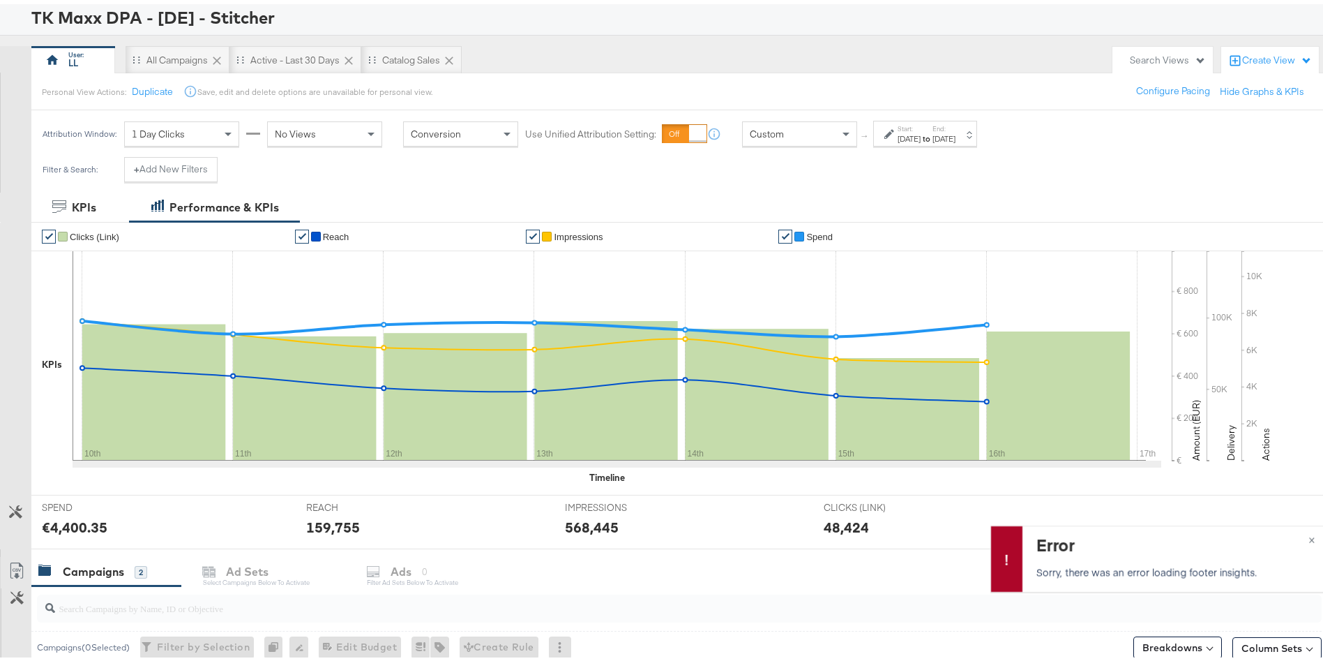
scroll to position [88, 0]
click at [921, 129] on div "[DATE]" at bounding box center [909, 133] width 23 height 11
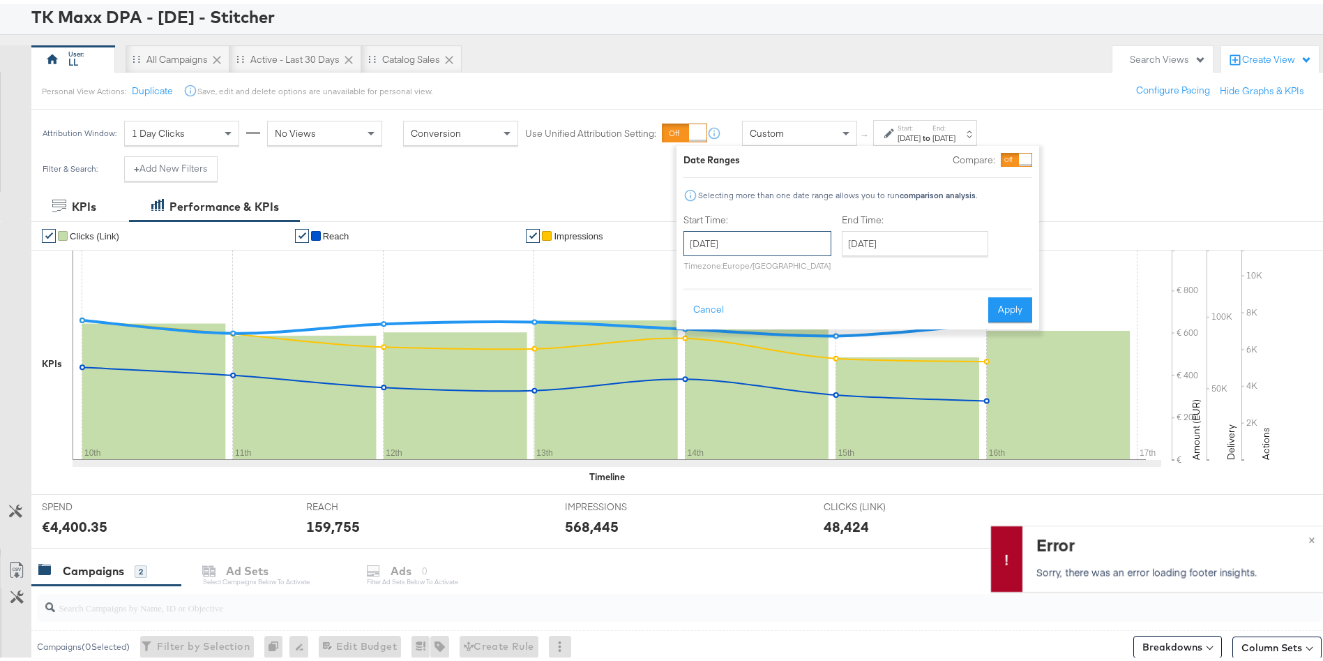
click at [705, 248] on input "August 10th 2025" at bounding box center [758, 239] width 148 height 25
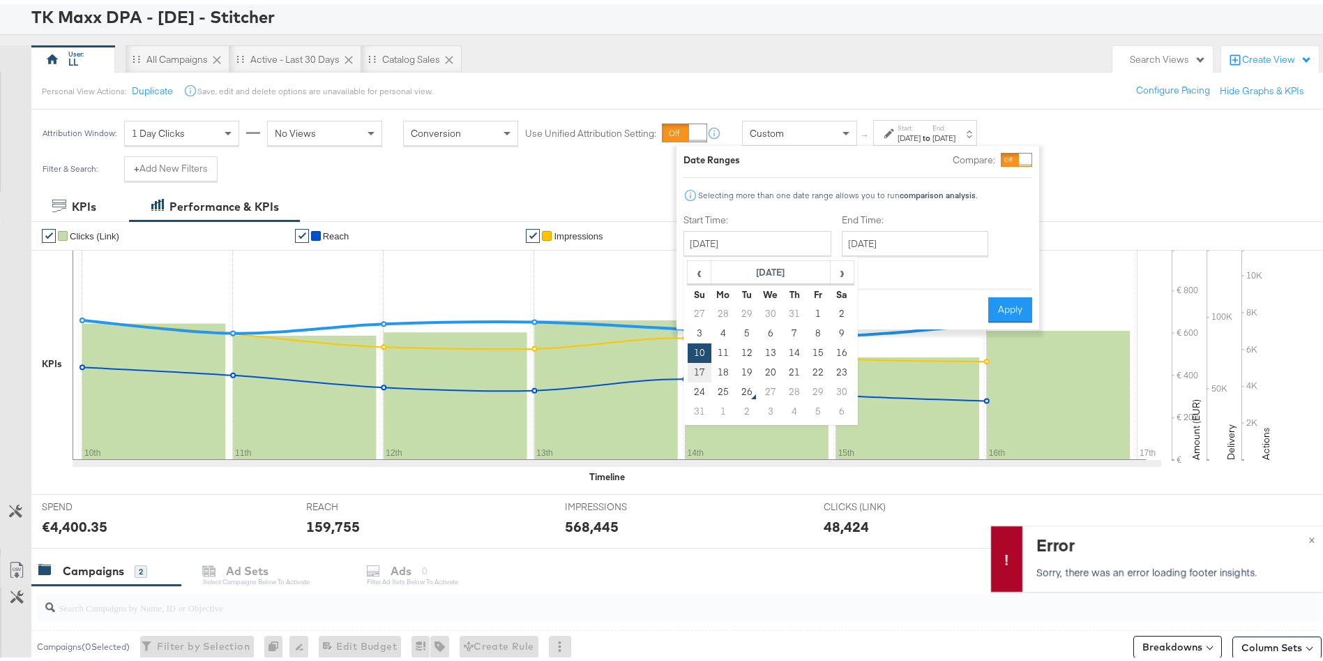
click at [704, 364] on td "17" at bounding box center [700, 369] width 24 height 20
type input "August 17th 2025"
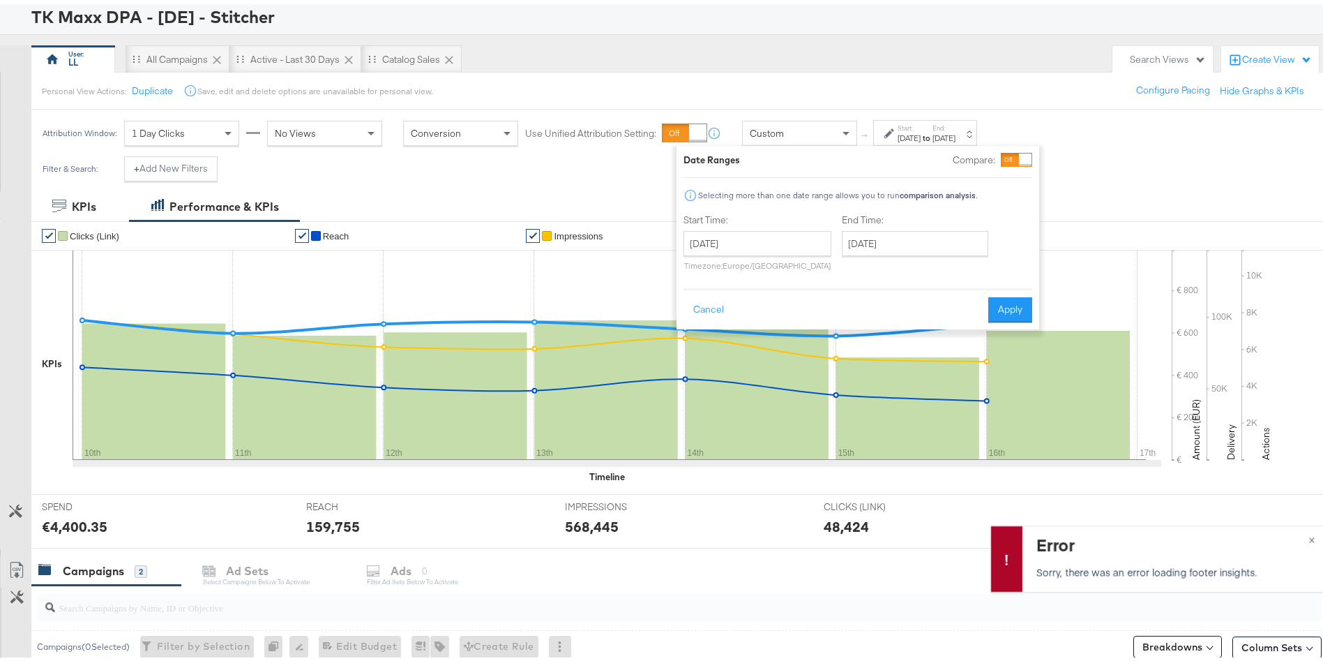
click at [905, 252] on div "End Time: August 17th 2025 ‹ August 2025 › Su Mo Tu We Th Fr Sa 27 28 29 30 31 …" at bounding box center [918, 240] width 152 height 63
click at [903, 248] on input "August 17th 2025" at bounding box center [915, 239] width 146 height 25
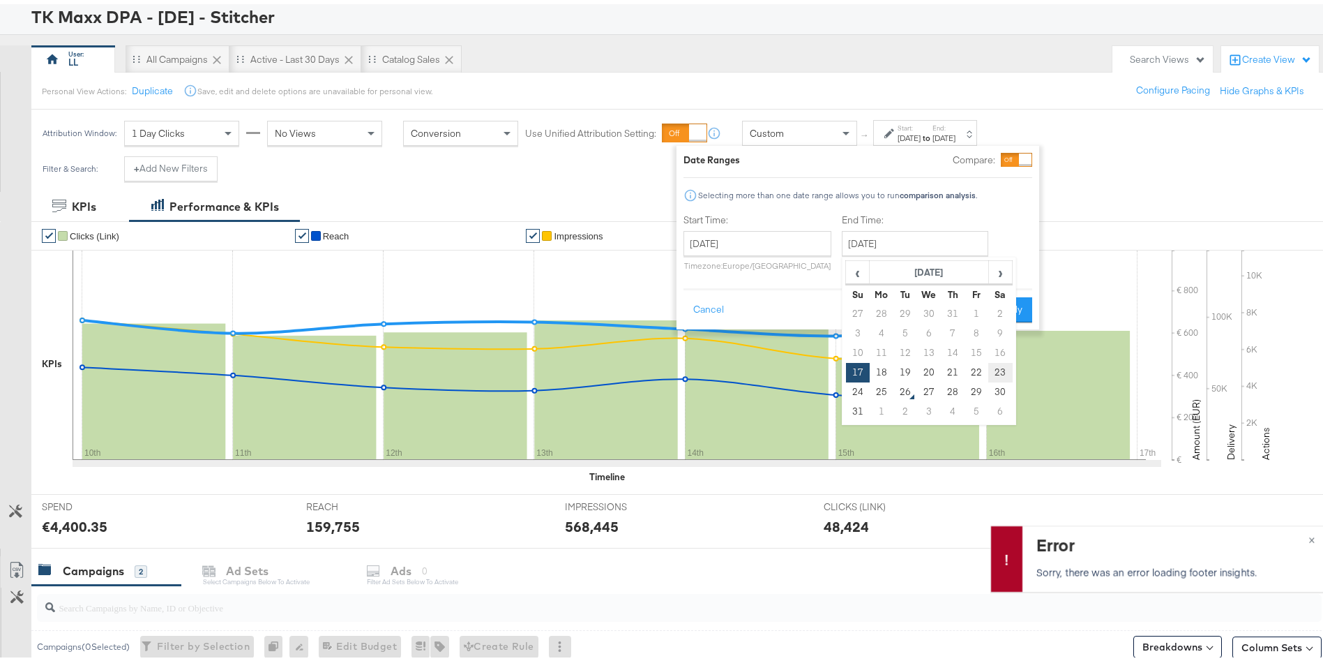
click at [1002, 372] on td "23" at bounding box center [1000, 369] width 24 height 20
type input "August 23rd 2025"
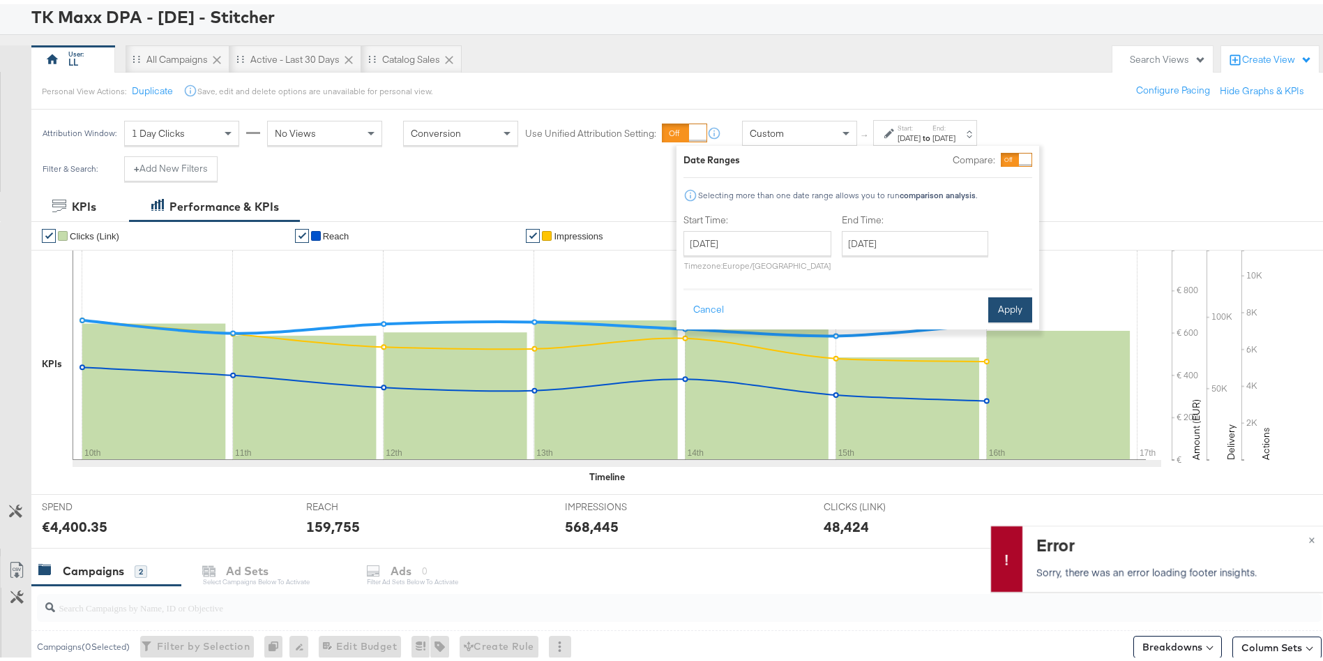
click at [1016, 295] on button "Apply" at bounding box center [1010, 305] width 44 height 25
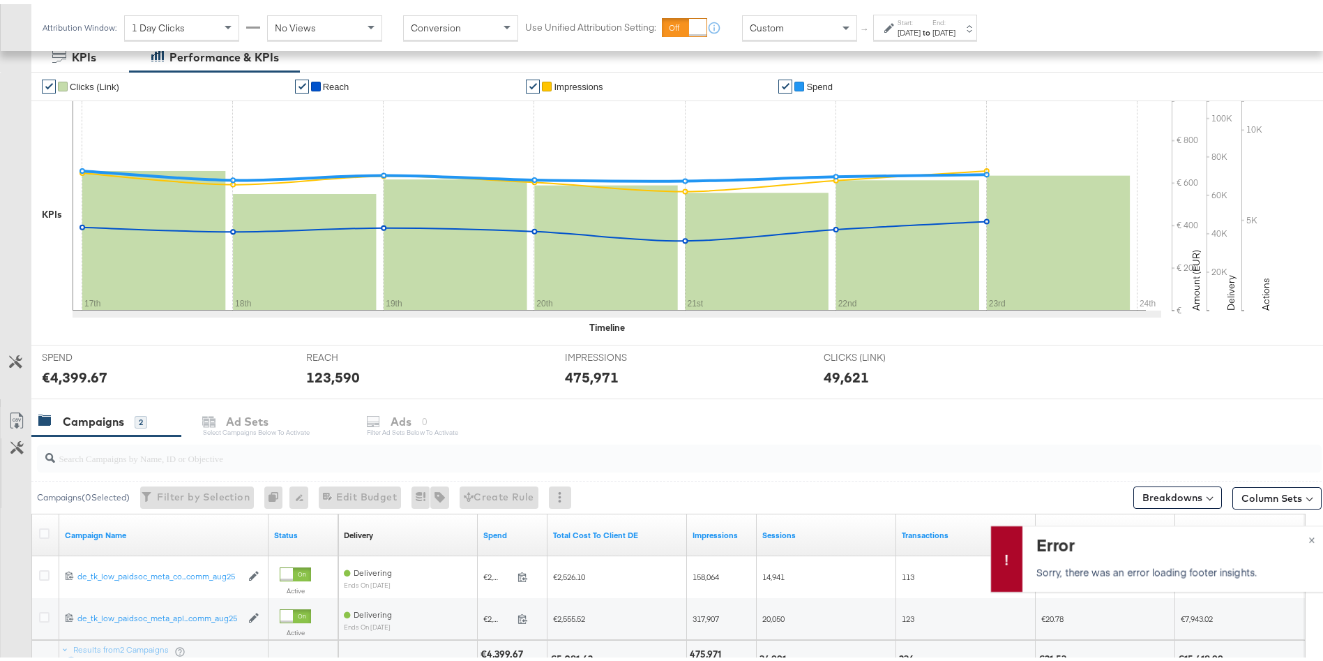
scroll to position [356, 0]
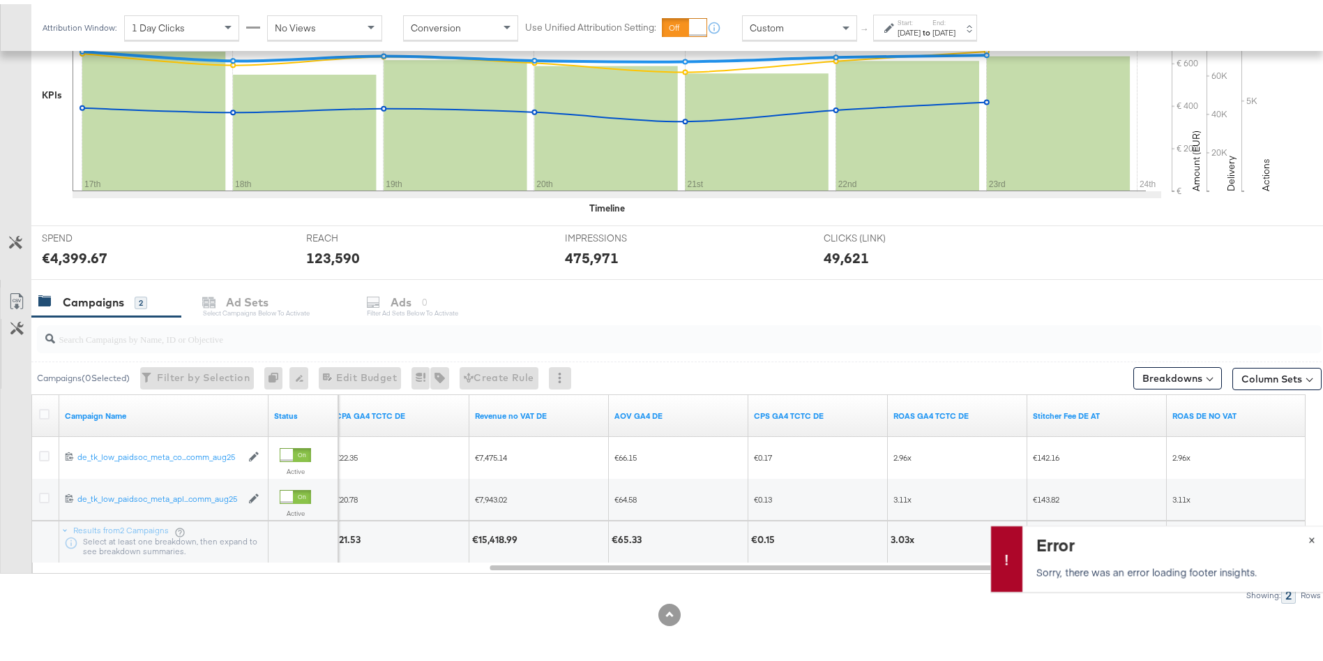
click at [1309, 532] on span "×" at bounding box center [1312, 534] width 6 height 16
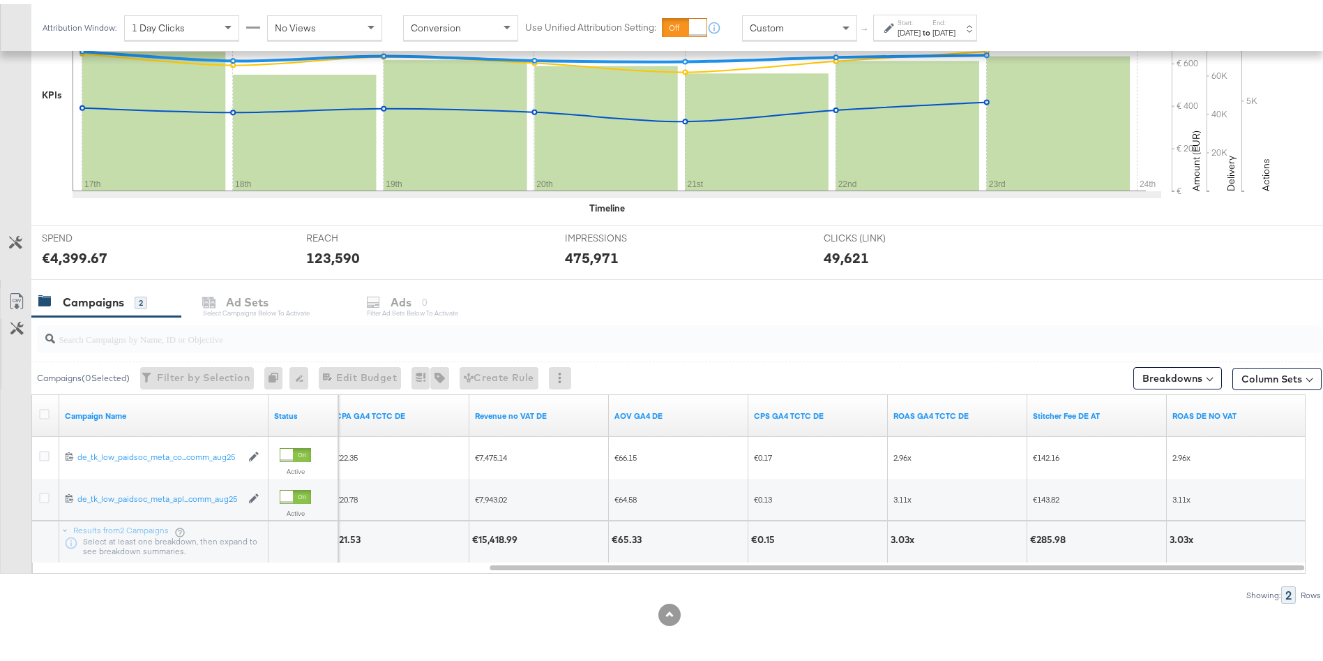
click at [957, 486] on div "3.11x" at bounding box center [958, 495] width 140 height 22
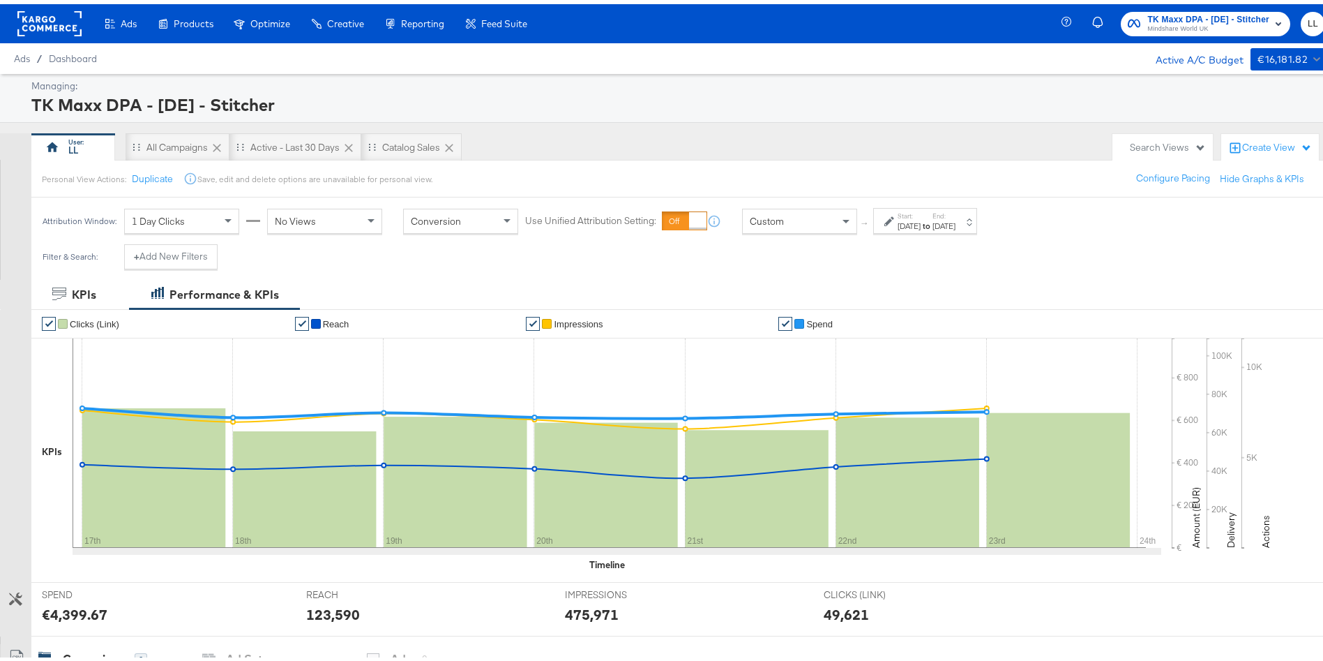
click at [1154, 28] on span "Mindshare World UK" at bounding box center [1208, 25] width 122 height 11
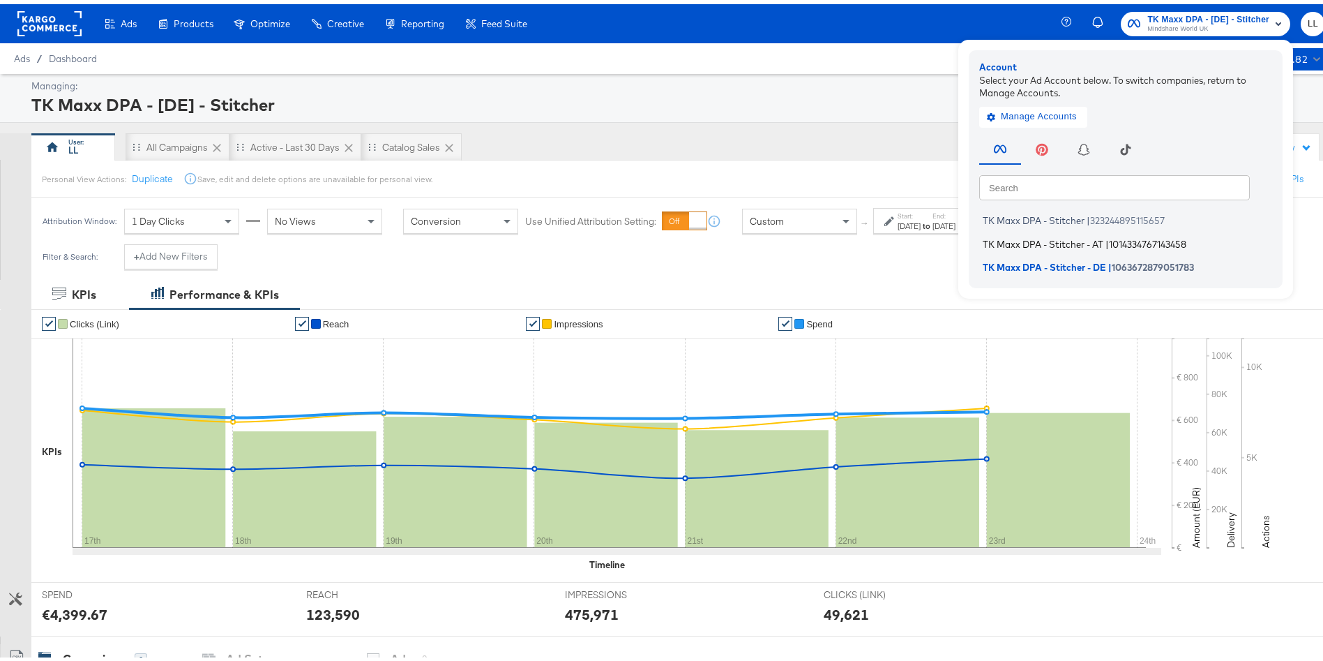
click at [1048, 236] on span "TK Maxx DPA - Stitcher - AT" at bounding box center [1043, 239] width 121 height 11
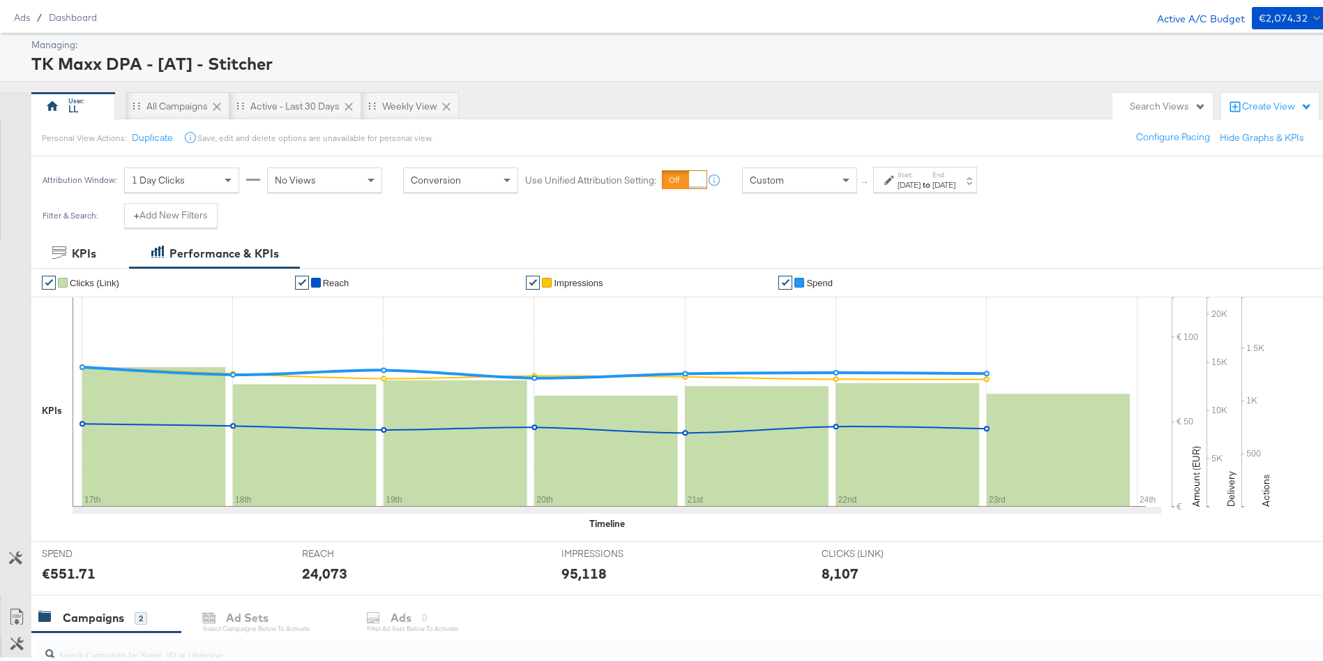
scroll to position [356, 0]
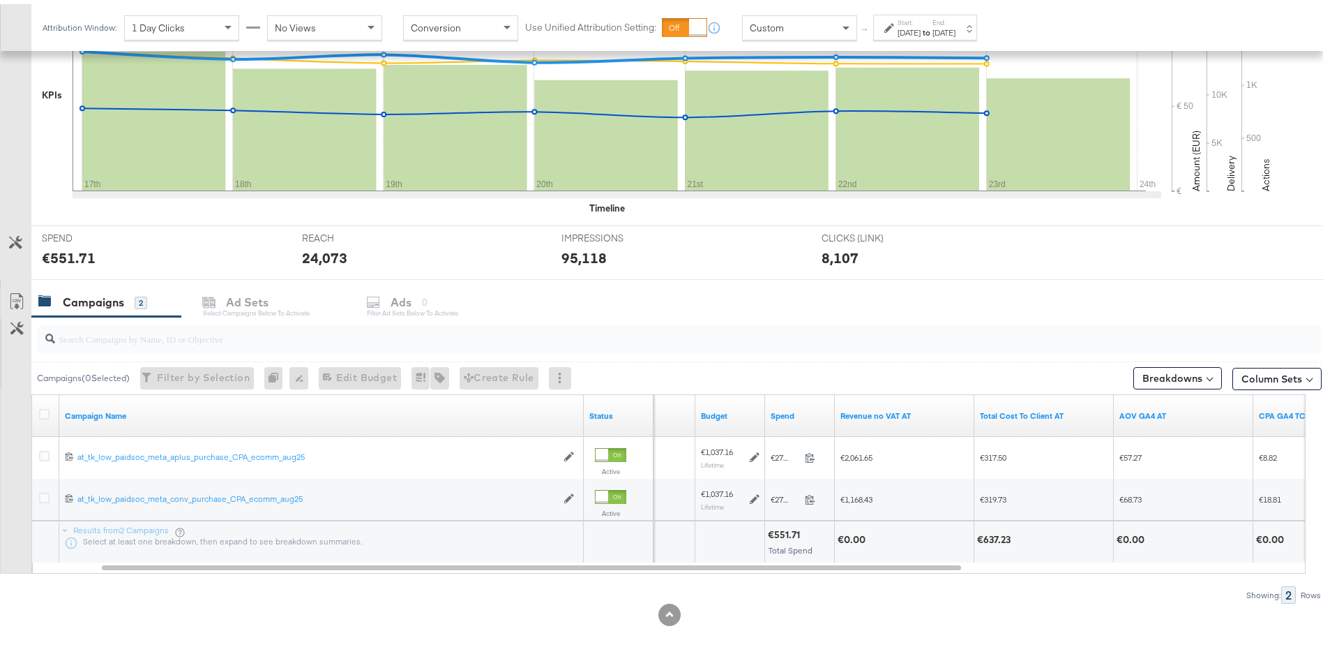
click at [995, 539] on div "€637.23" at bounding box center [996, 535] width 38 height 13
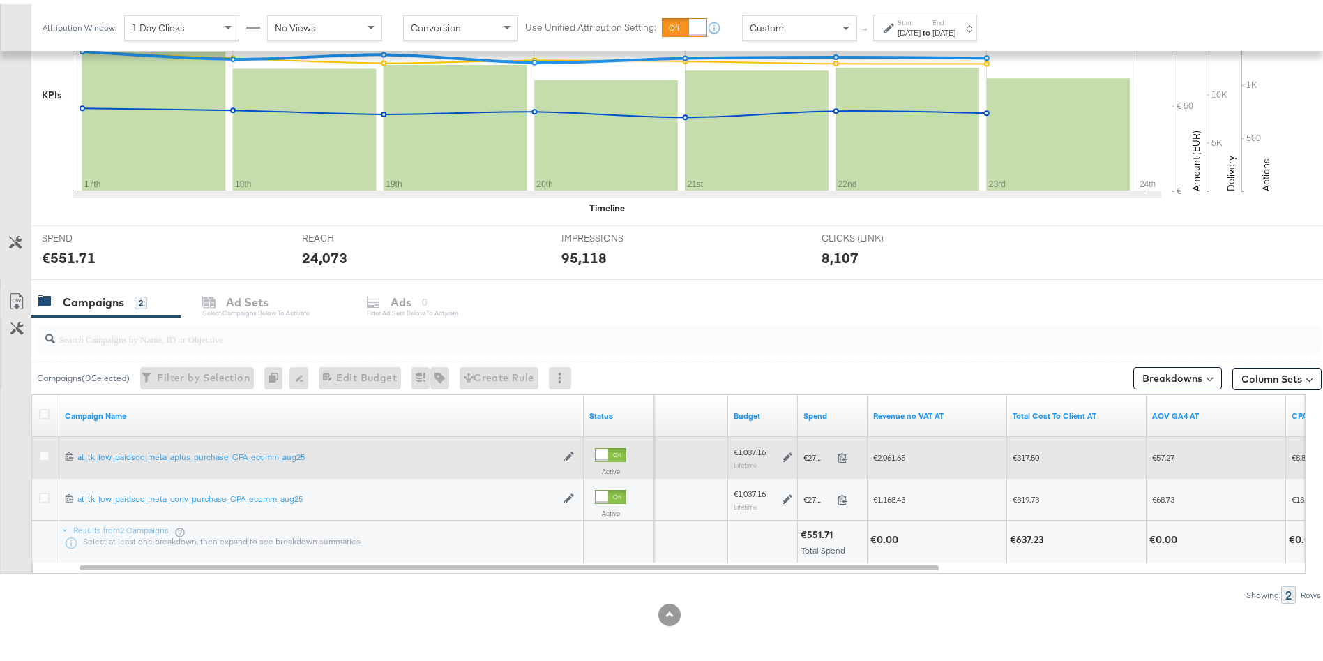
click at [896, 456] on span "€2,061.65" at bounding box center [889, 453] width 32 height 10
copy span "2,061.65"
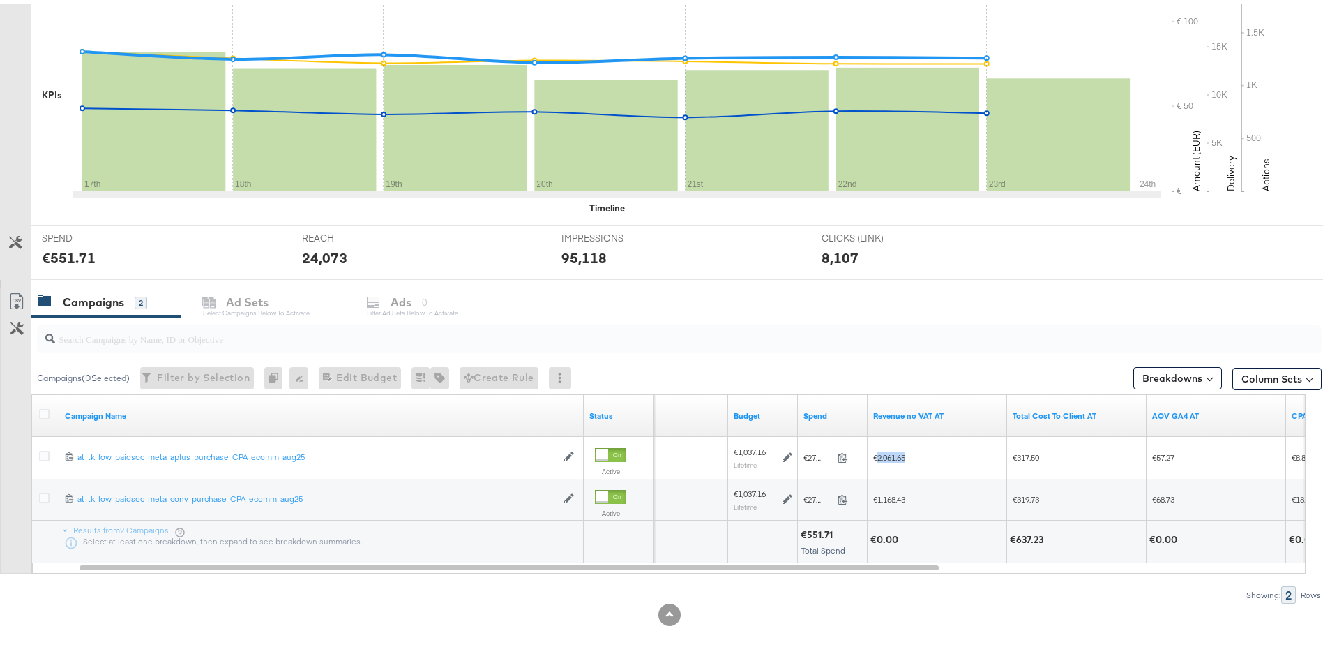
scroll to position [0, 0]
